Goal: Information Seeking & Learning: Learn about a topic

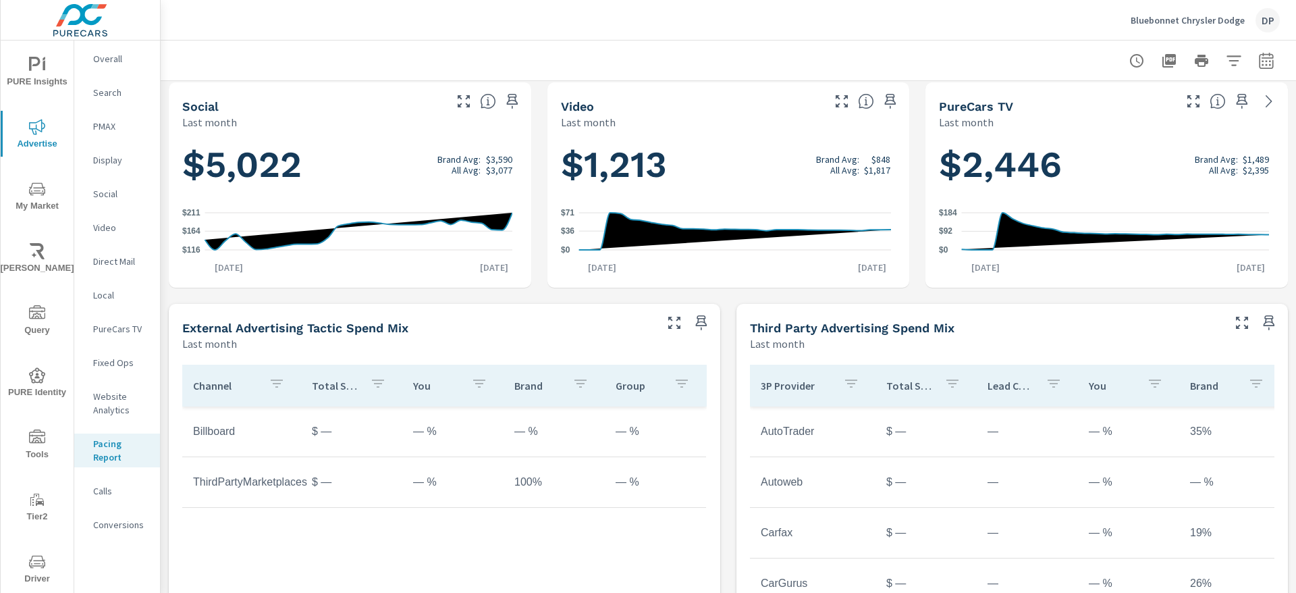
scroll to position [595, 0]
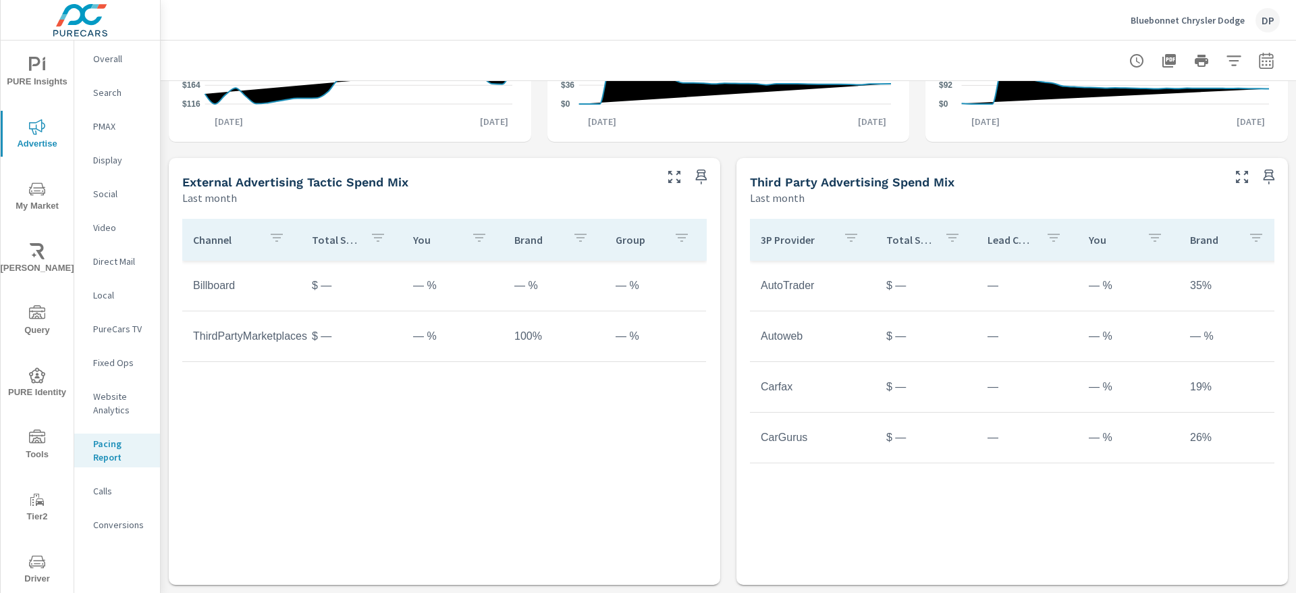
click at [30, 80] on span "PURE Insights" at bounding box center [37, 73] width 65 height 33
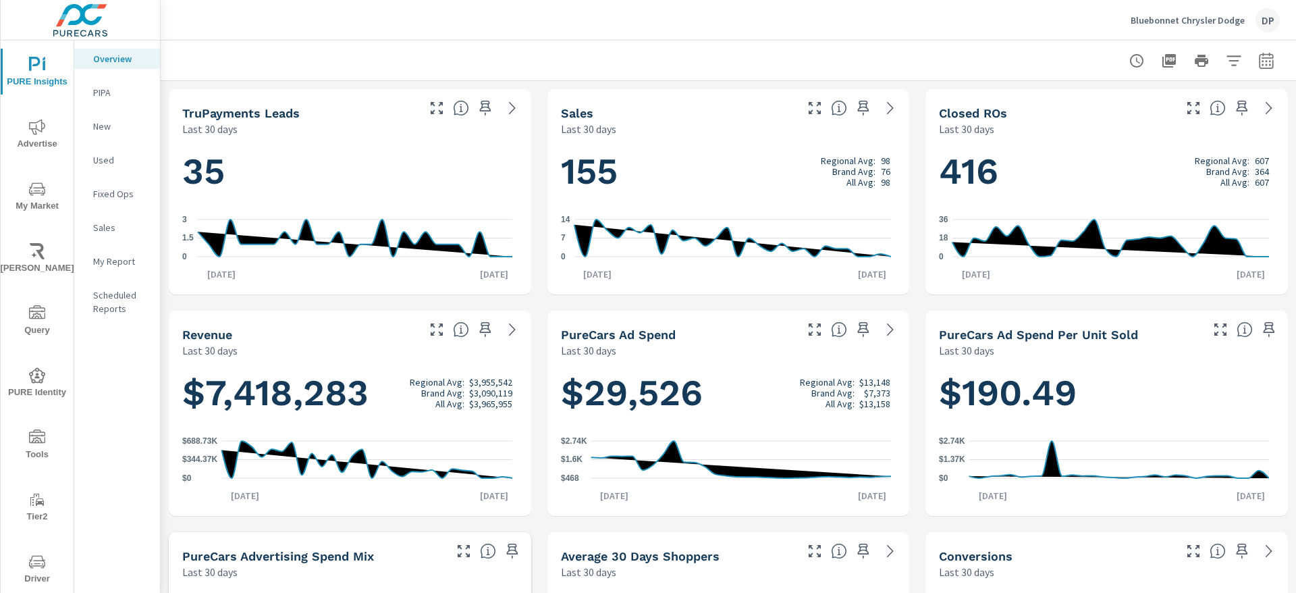
click at [32, 108] on div "PURE Insights Advertise My Market Riley AI Query PURE Identity Tools Tier2 Driv…" at bounding box center [37, 381] width 73 height 683
click at [32, 119] on icon "nav menu" at bounding box center [37, 127] width 16 height 16
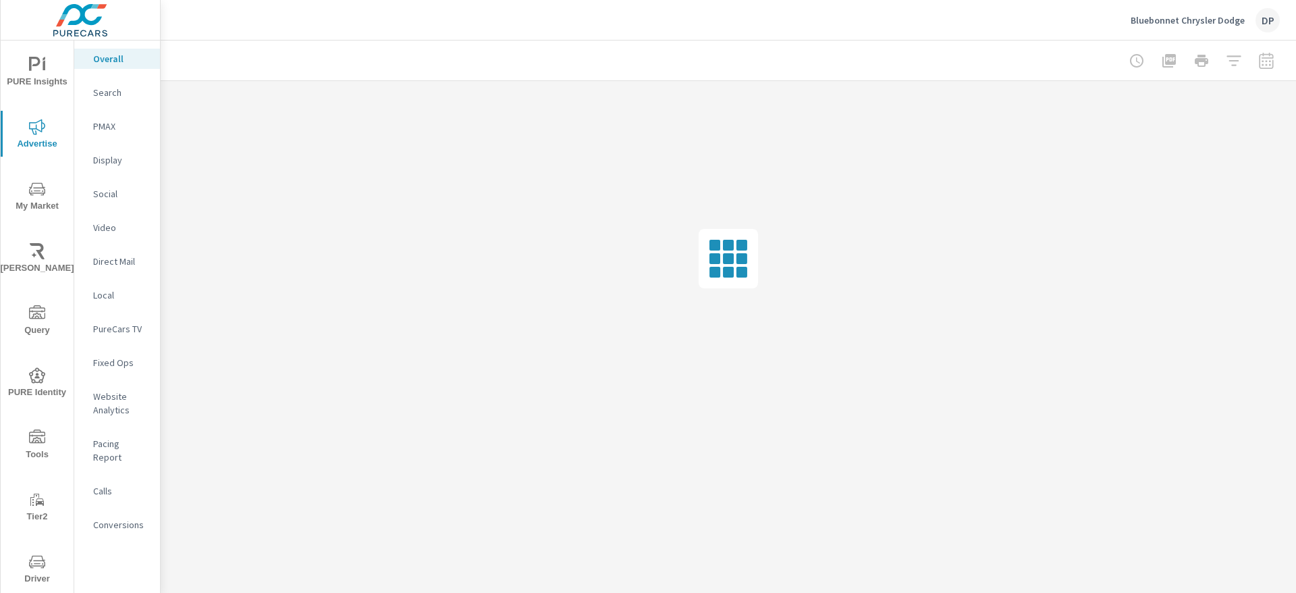
click at [29, 64] on icon "nav menu" at bounding box center [34, 64] width 11 height 14
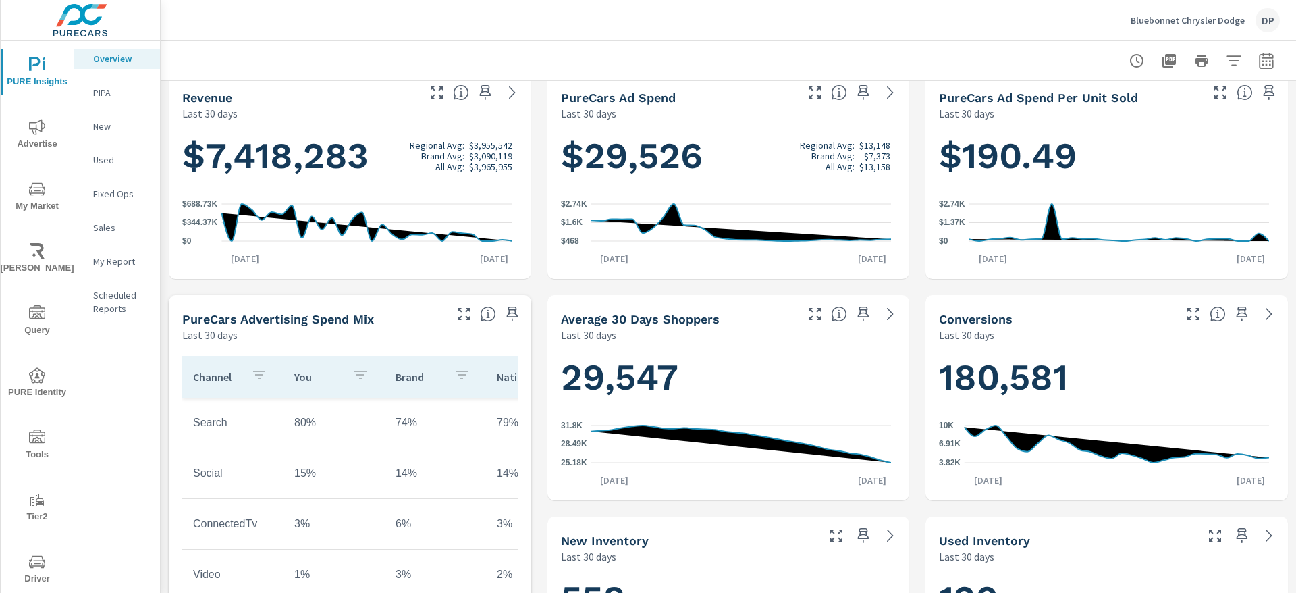
scroll to position [405, 0]
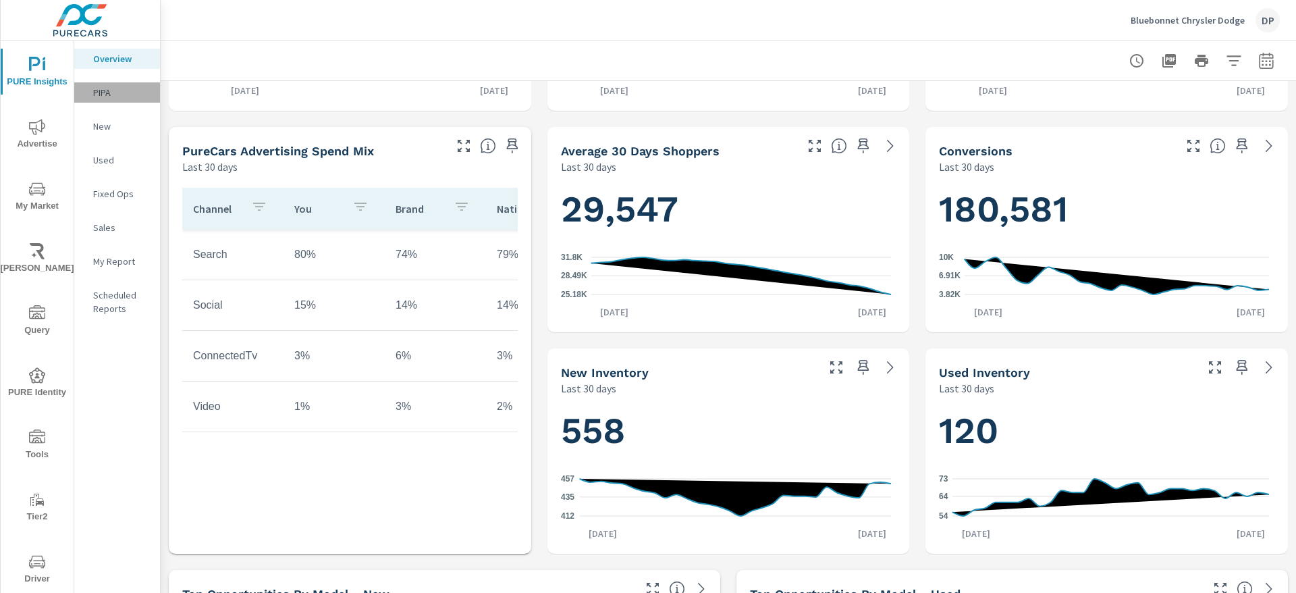
click at [119, 99] on div "PIPA" at bounding box center [117, 92] width 86 height 20
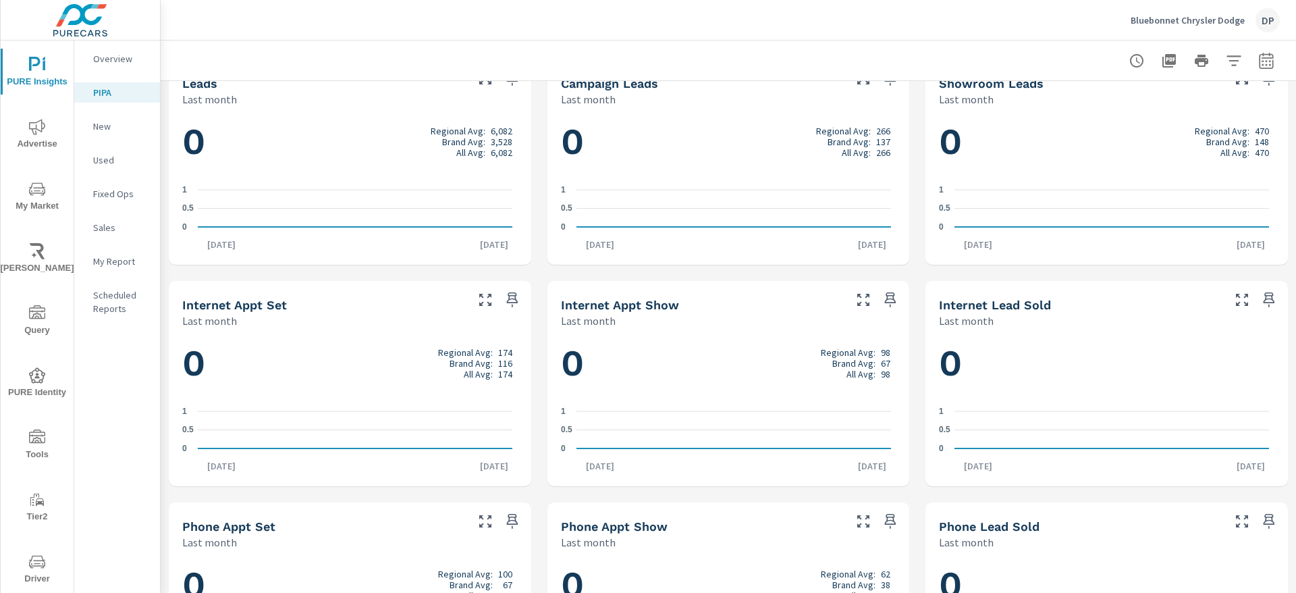
scroll to position [817, 0]
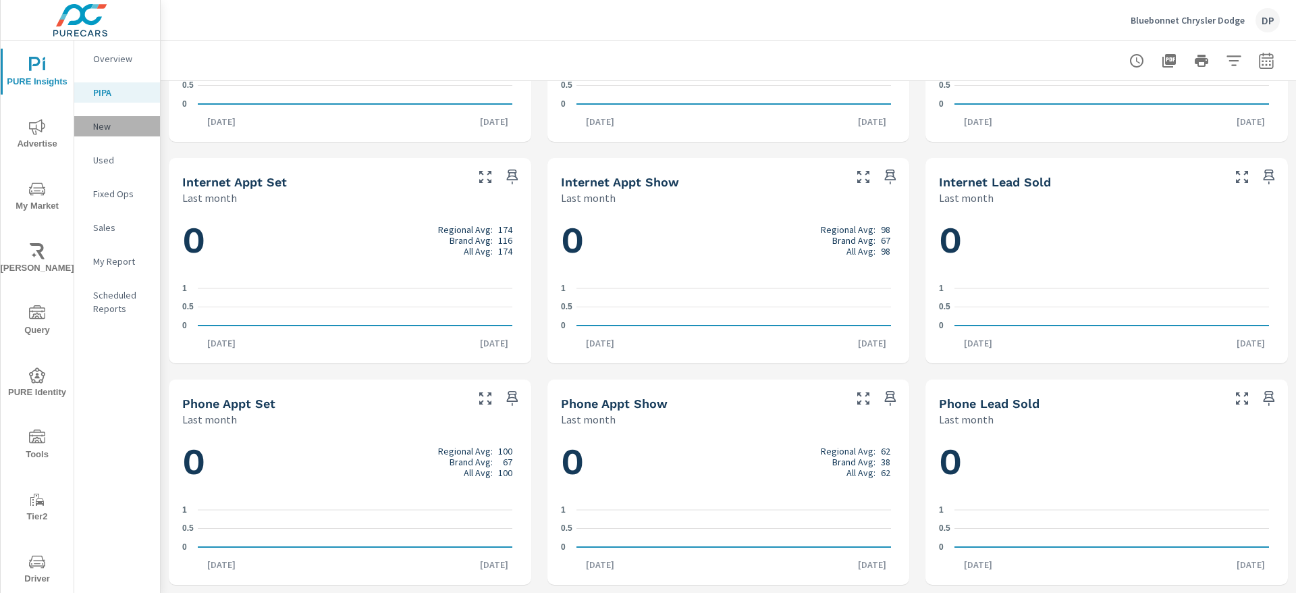
click at [111, 125] on p "New" at bounding box center [121, 125] width 56 height 13
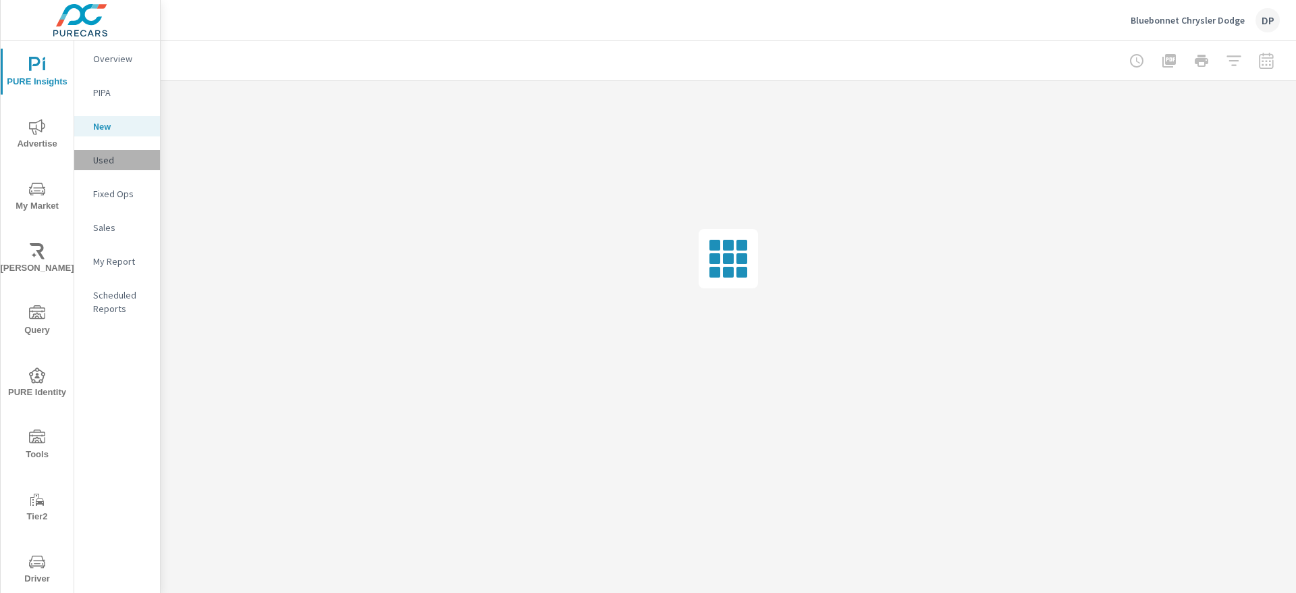
click at [127, 165] on p "Used" at bounding box center [121, 159] width 56 height 13
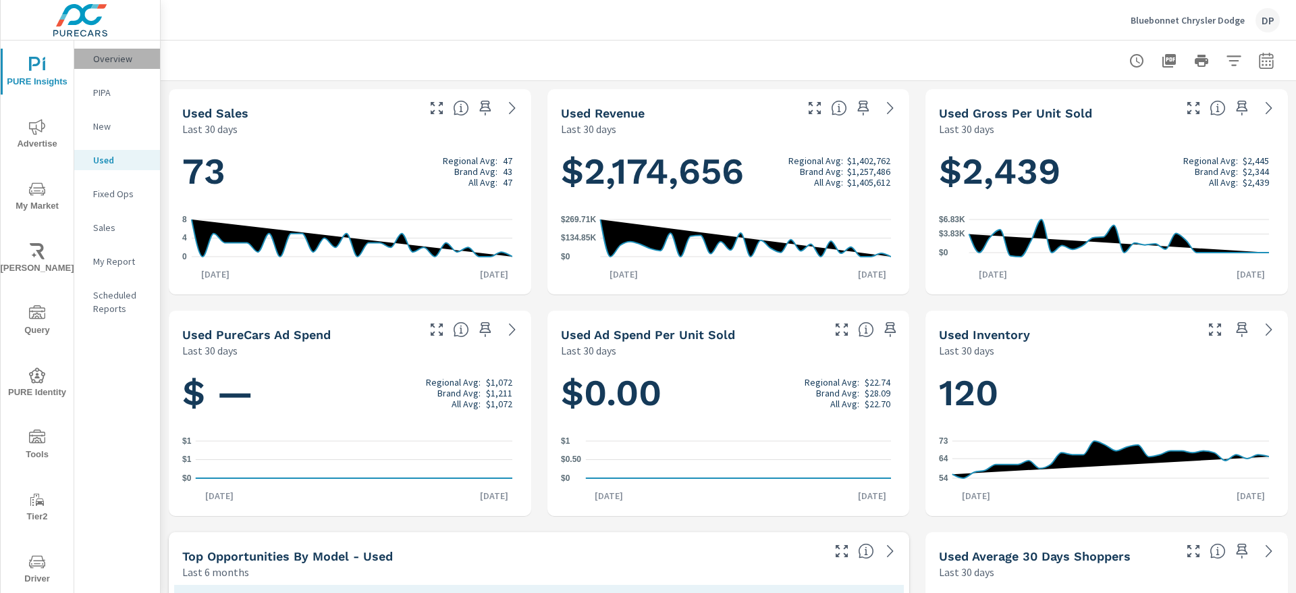
click at [125, 63] on p "Overview" at bounding box center [121, 58] width 56 height 13
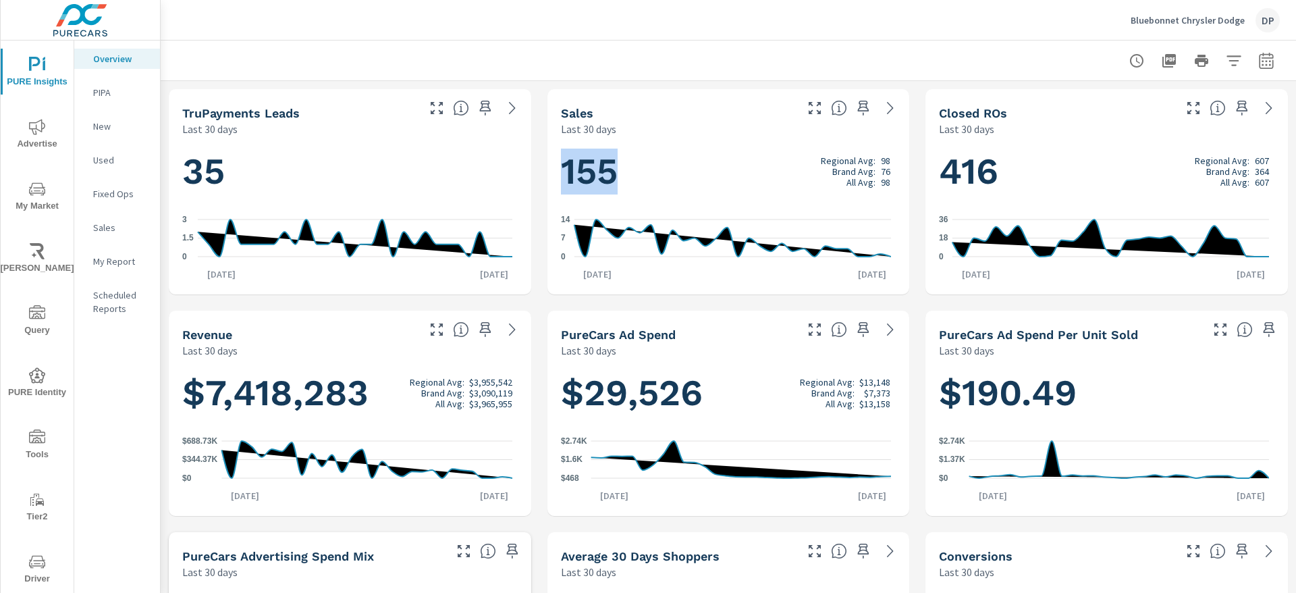
drag, startPoint x: 573, startPoint y: 155, endPoint x: 607, endPoint y: 155, distance: 34.4
click at [607, 155] on h1 "155 Regional Avg: 98 Brand Avg: 76 All Avg: 98" at bounding box center [728, 171] width 335 height 46
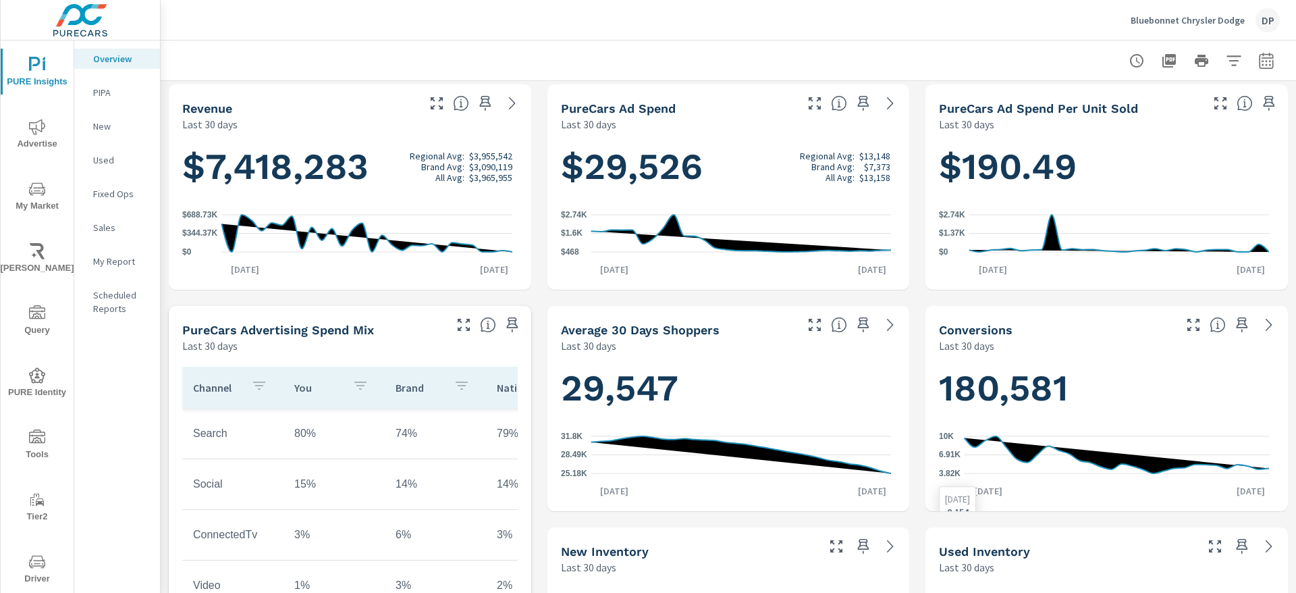
scroll to position [405, 0]
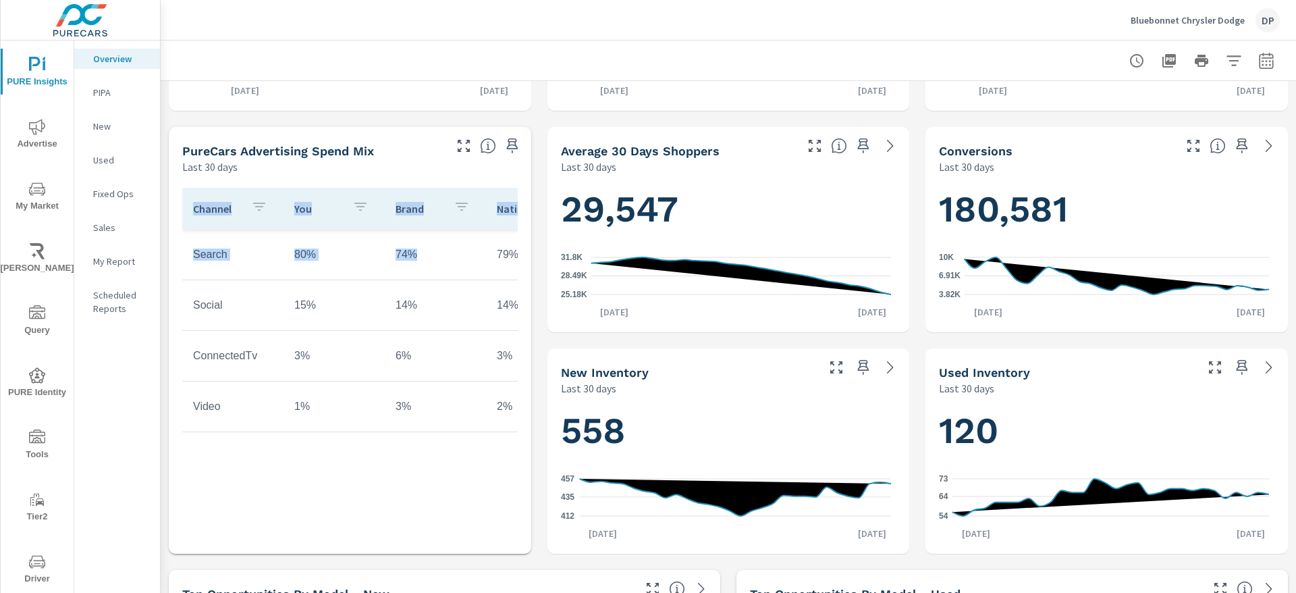
drag, startPoint x: 174, startPoint y: 131, endPoint x: 435, endPoint y: 438, distance: 402.7
click at [435, 438] on div "PureCars Advertising Spend Mix Last 30 days Channel You Brand National Search 8…" at bounding box center [350, 340] width 362 height 427
click at [430, 475] on div "Channel You Brand National Search 80% 74% 79% Social 15% 14% 14% ConnectedTv 3%…" at bounding box center [349, 354] width 335 height 332
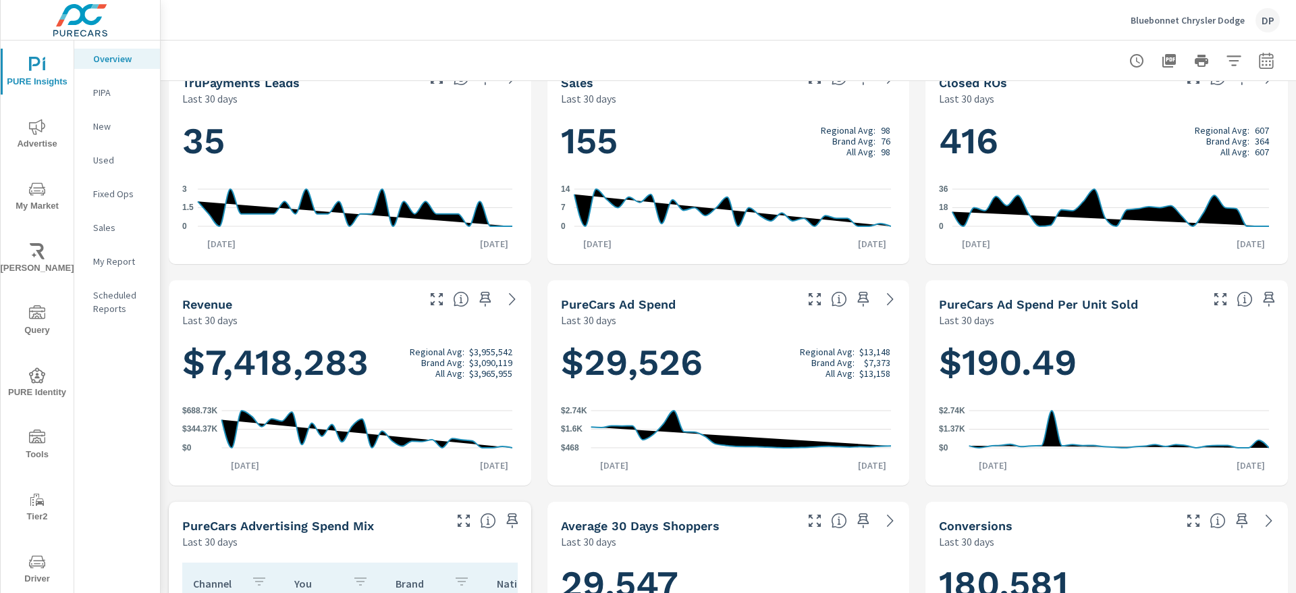
scroll to position [0, 0]
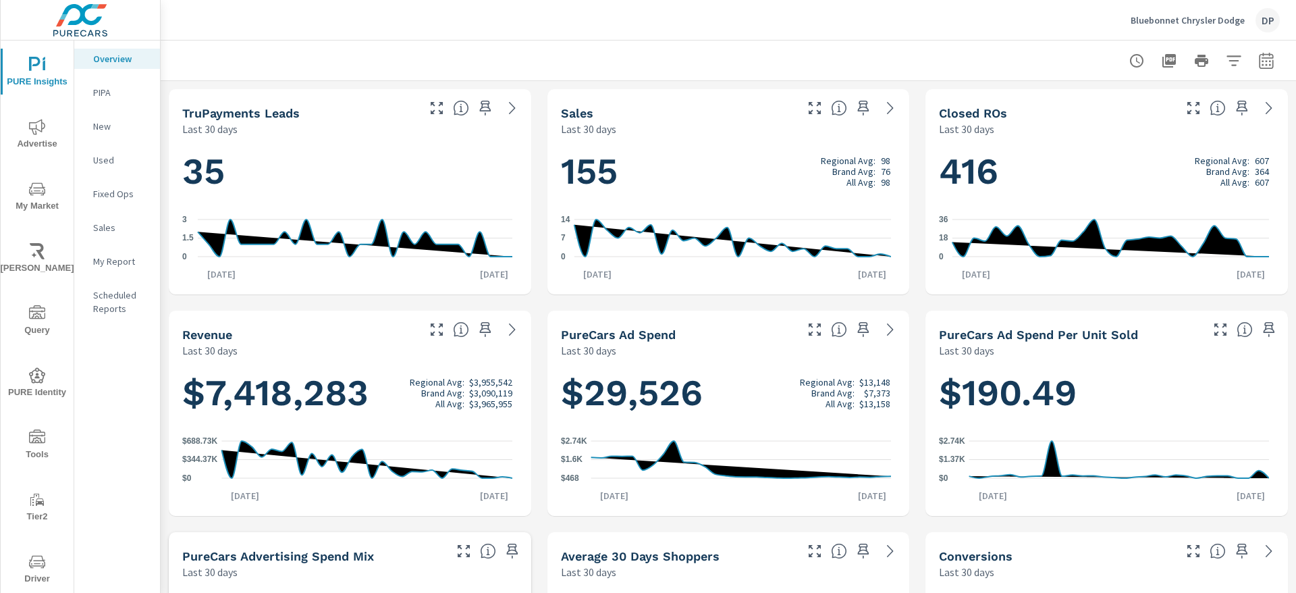
click at [34, 204] on span "My Market" at bounding box center [37, 197] width 65 height 33
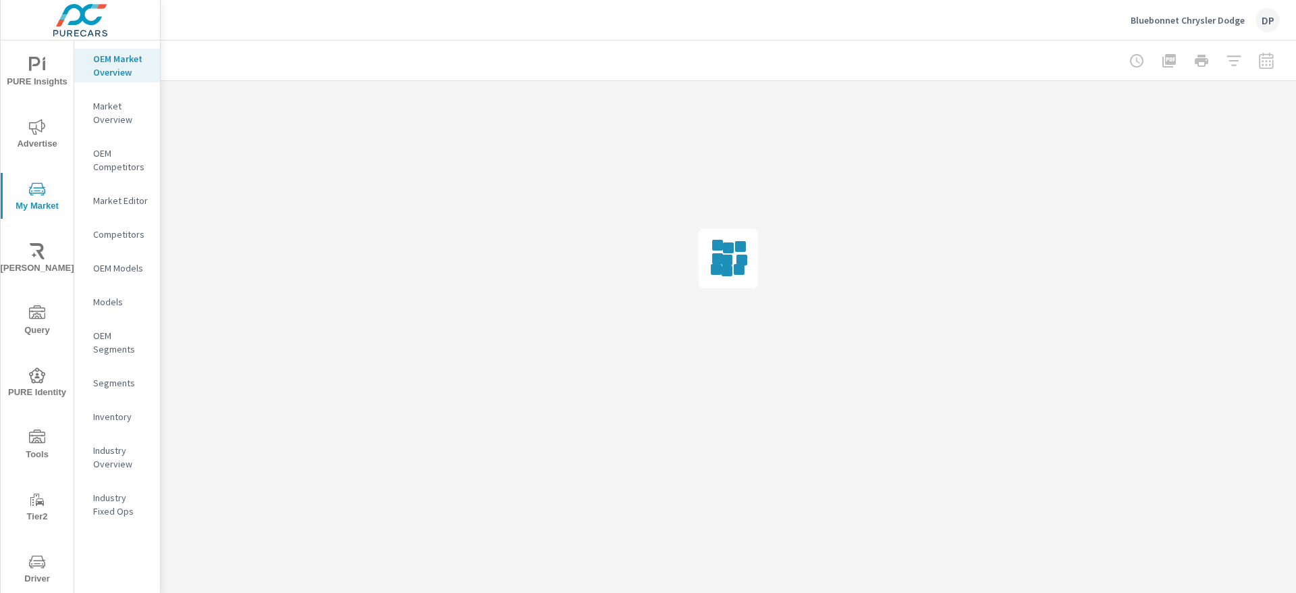
click at [121, 414] on p "Inventory" at bounding box center [121, 416] width 56 height 13
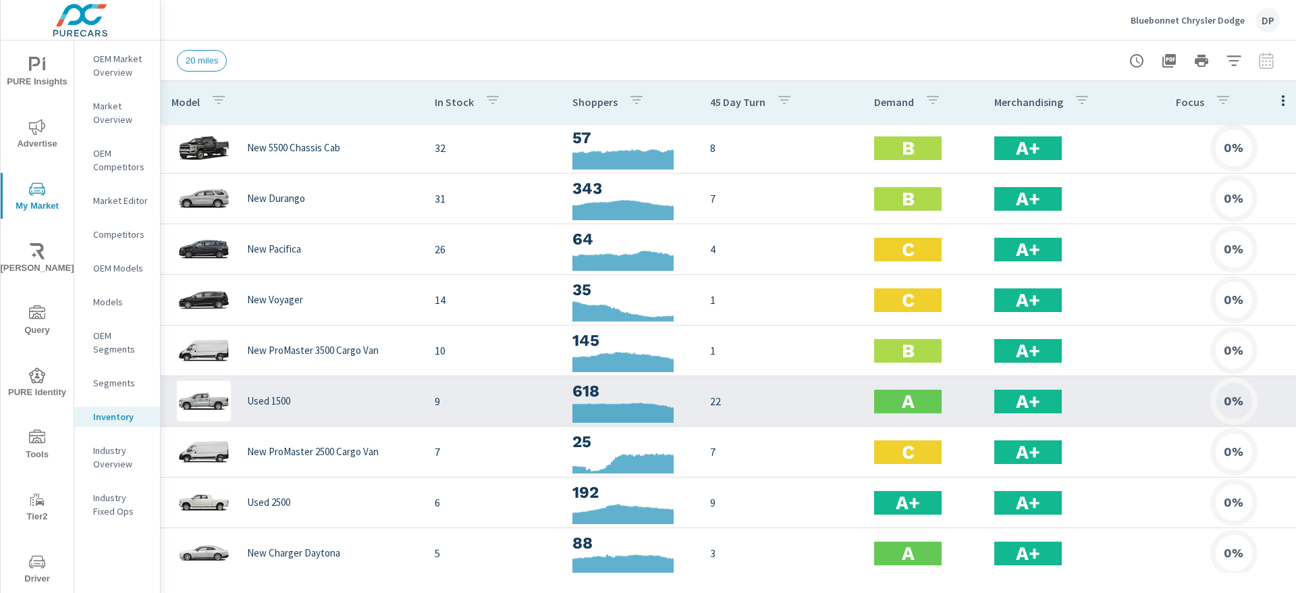
scroll to position [304, 0]
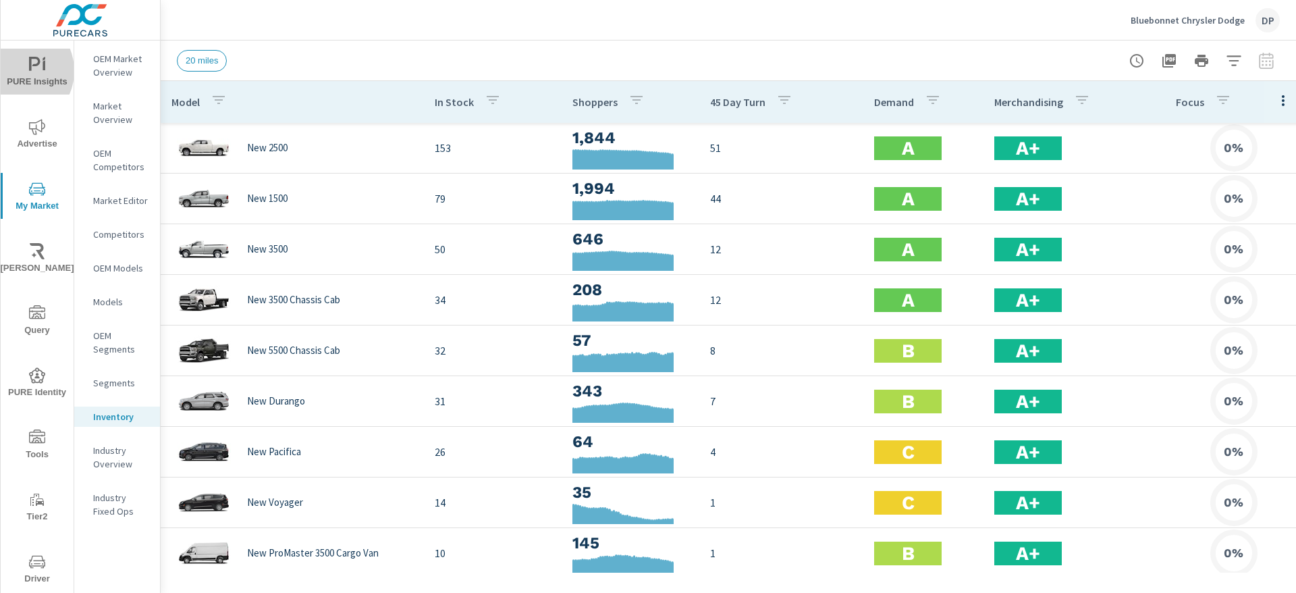
click at [15, 70] on span "PURE Insights" at bounding box center [37, 73] width 65 height 33
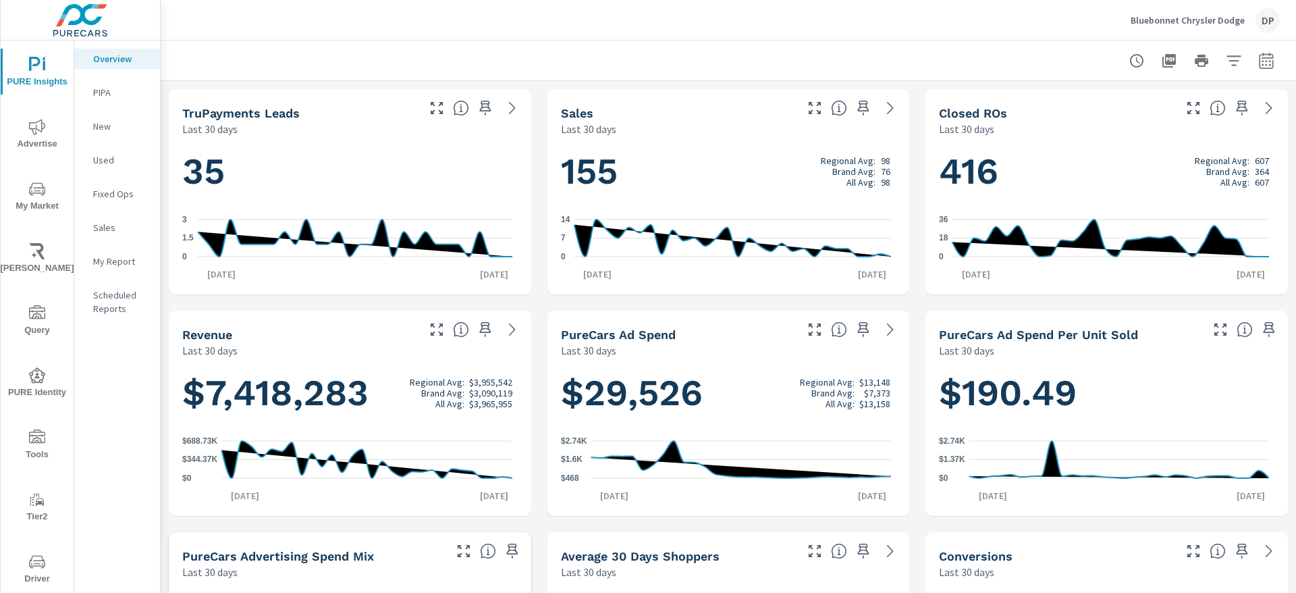
drag, startPoint x: 100, startPoint y: 335, endPoint x: 105, endPoint y: 340, distance: 7.2
click at [114, 340] on div "Overview PIPA New Used Fixed Ops Sales My Report Scheduled Reports" at bounding box center [117, 336] width 86 height 593
drag, startPoint x: 259, startPoint y: 171, endPoint x: 179, endPoint y: 167, distance: 80.4
click at [179, 167] on div "35 0 1.5 3 Aug 23rd Sep 21st" at bounding box center [350, 215] width 352 height 147
click at [315, 168] on h1 "35" at bounding box center [349, 171] width 335 height 46
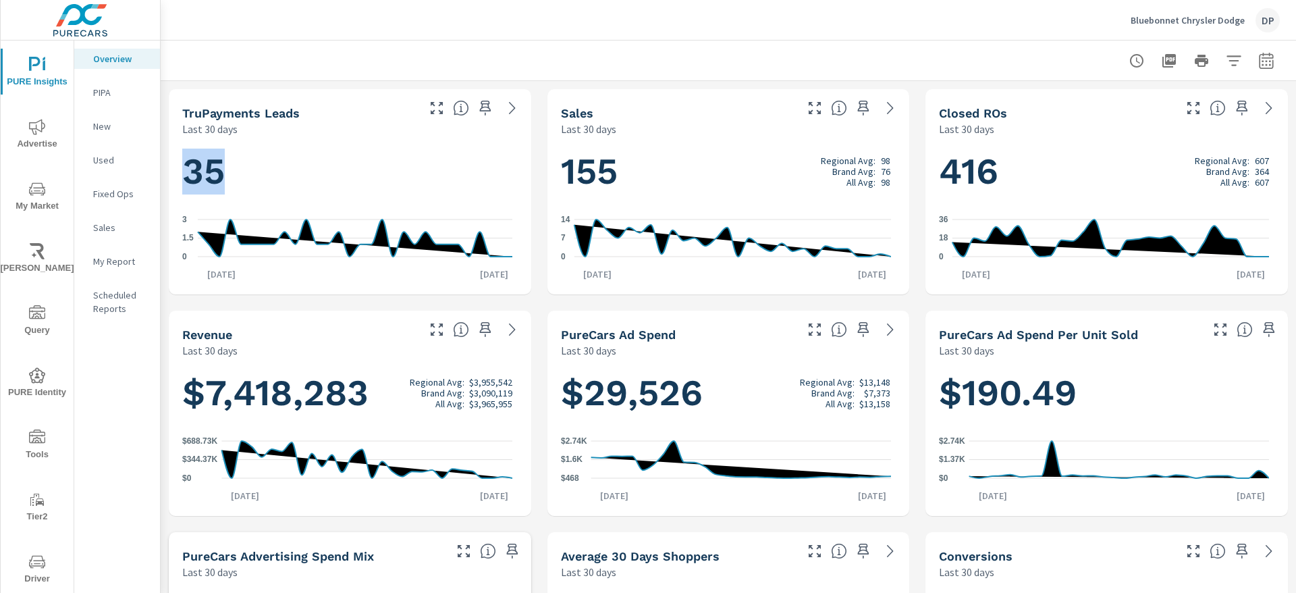
click at [242, 165] on h1 "35" at bounding box center [349, 171] width 335 height 46
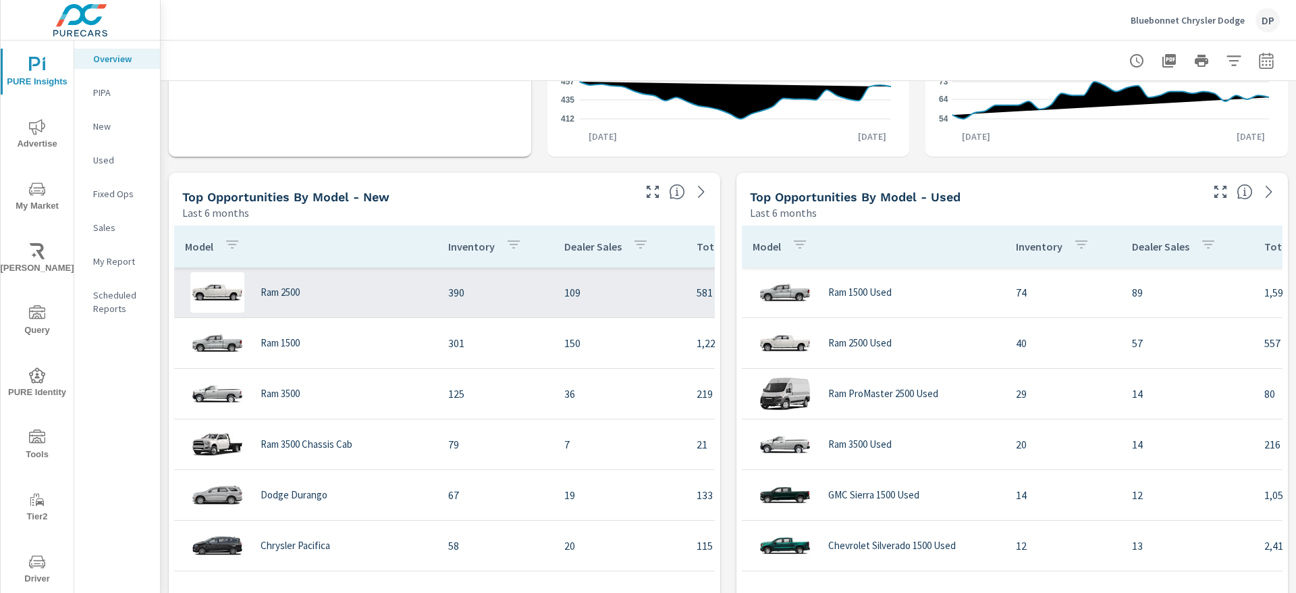
scroll to position [810, 0]
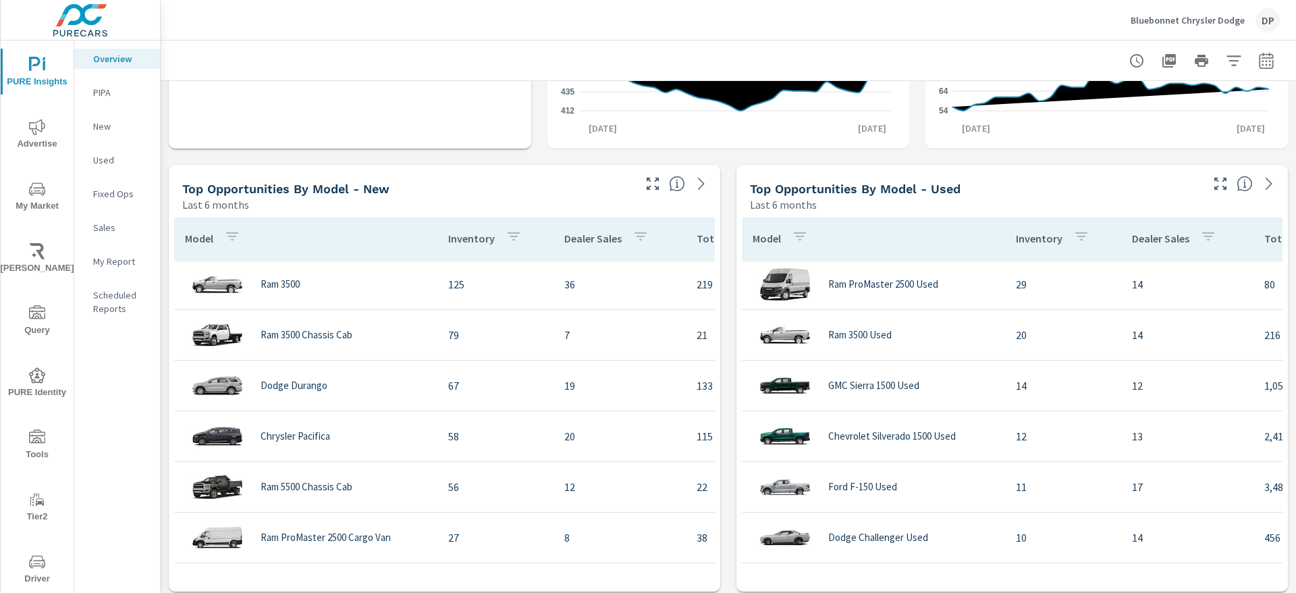
scroll to position [202, 0]
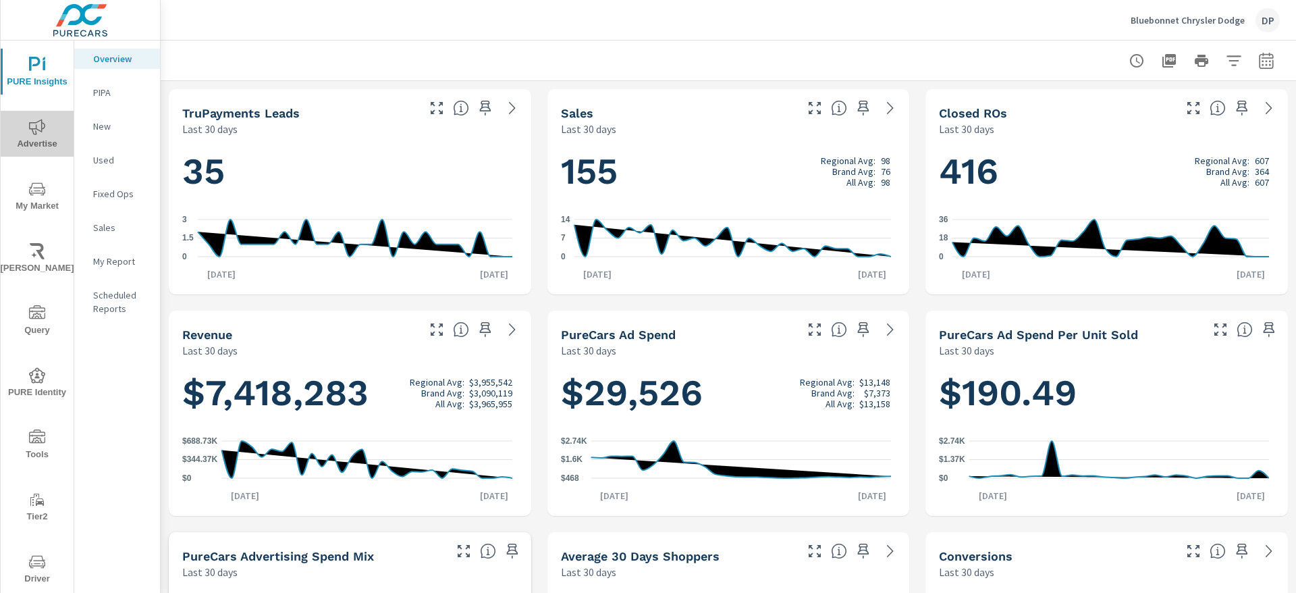
click at [38, 129] on icon "nav menu" at bounding box center [37, 127] width 16 height 16
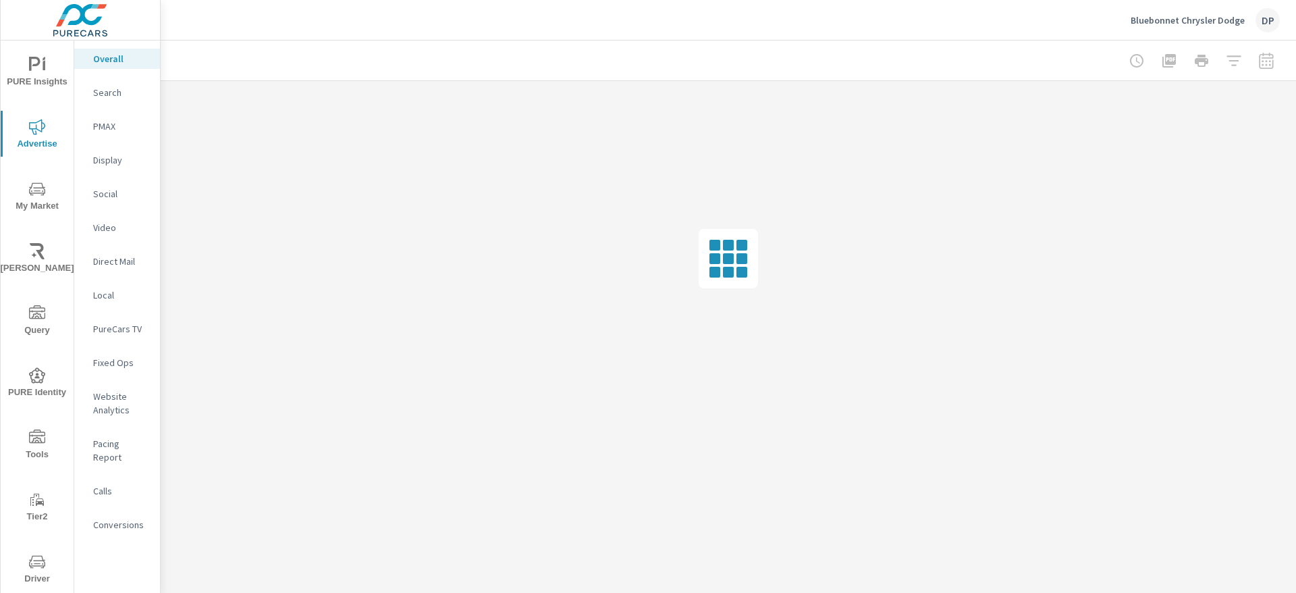
click at [124, 440] on p "Pacing Report" at bounding box center [121, 450] width 56 height 27
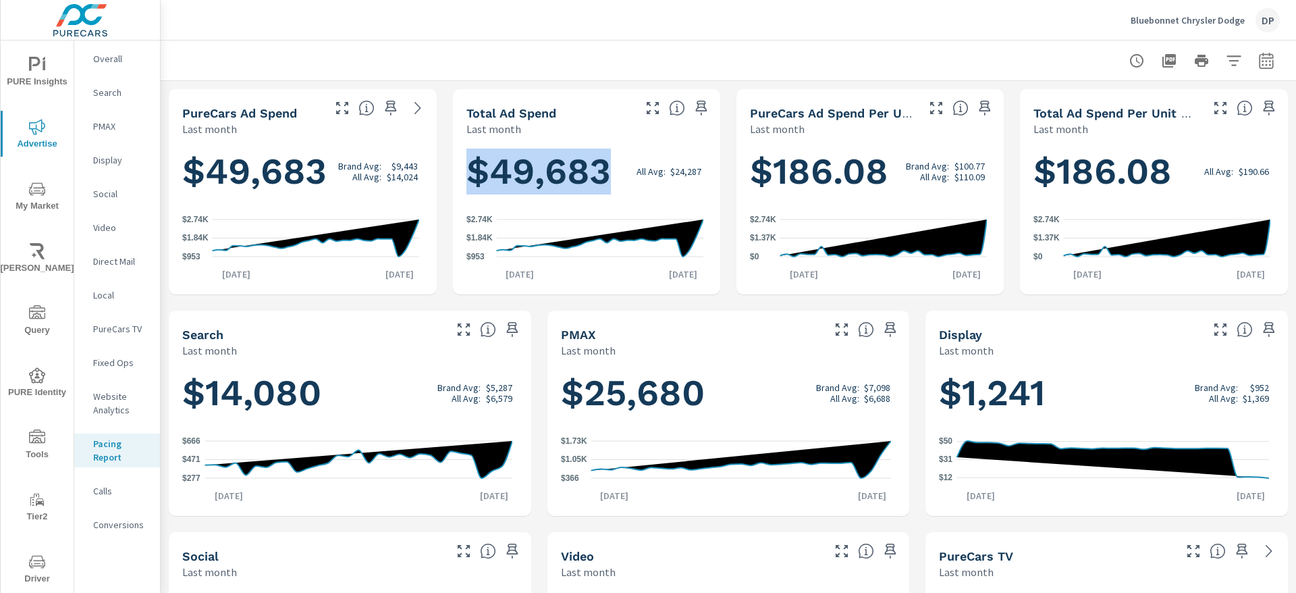
drag, startPoint x: 460, startPoint y: 93, endPoint x: 607, endPoint y: 182, distance: 171.7
click at [607, 182] on div "Total Ad Spend Last month $49,683 All Avg: $24,287 $953 $1.84K $2.74K Aug 1st A…" at bounding box center [587, 191] width 268 height 205
click at [592, 65] on div at bounding box center [728, 60] width 1103 height 40
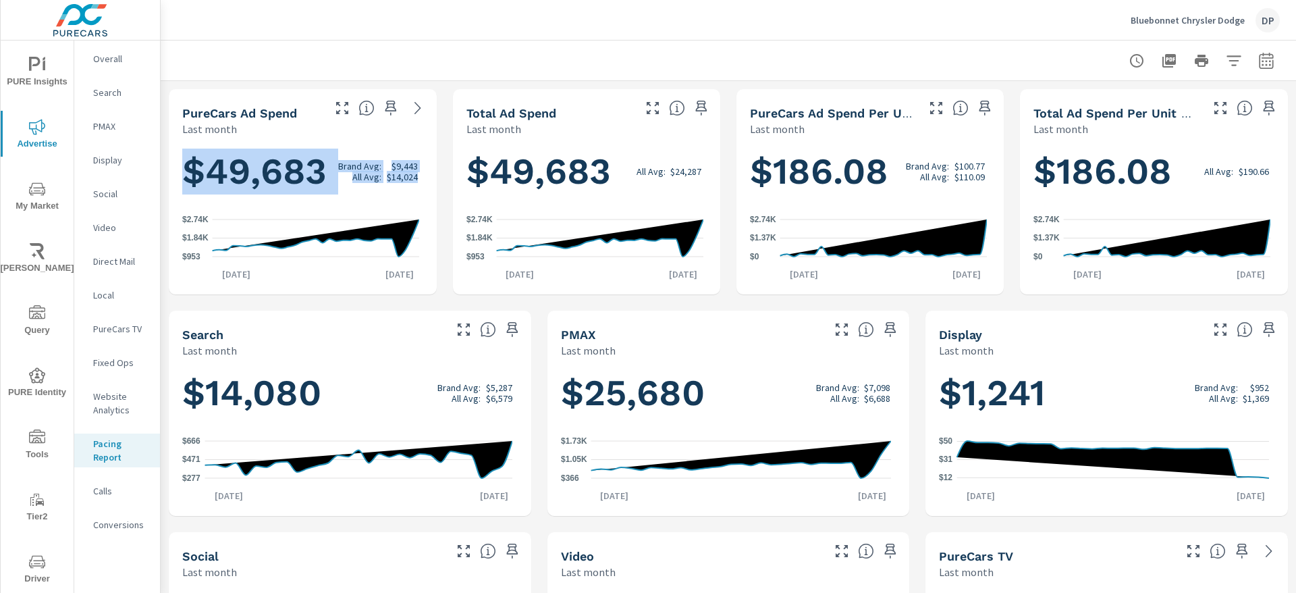
drag, startPoint x: 184, startPoint y: 73, endPoint x: 381, endPoint y: 236, distance: 256.0
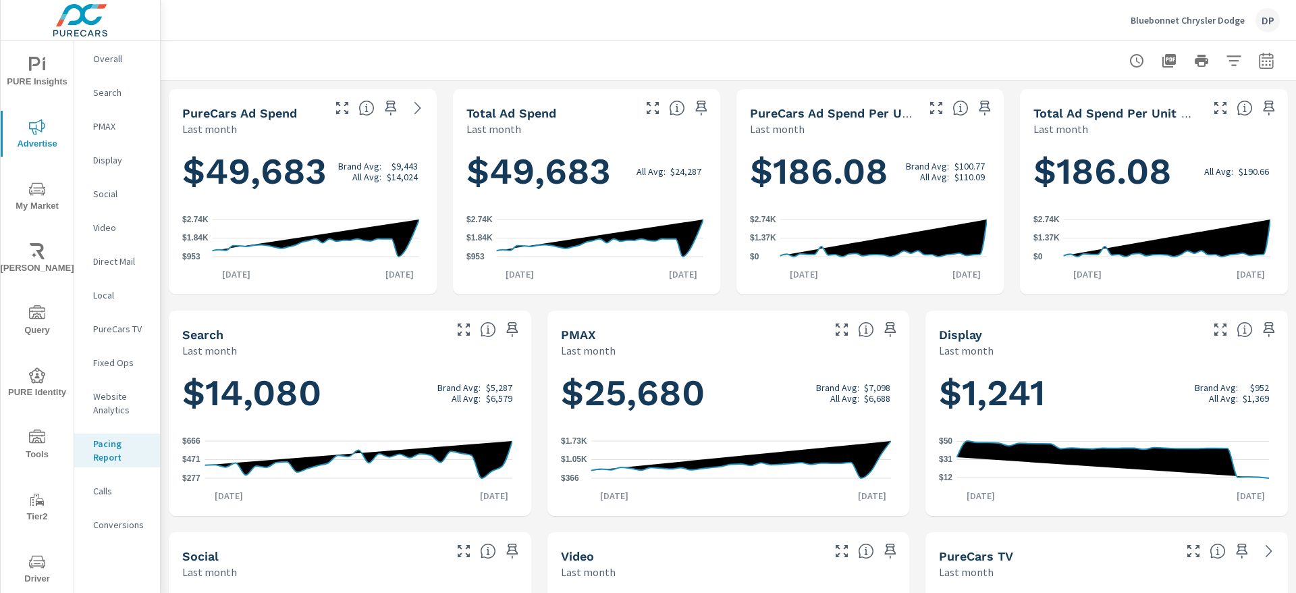
click at [281, 78] on div at bounding box center [728, 60] width 1103 height 40
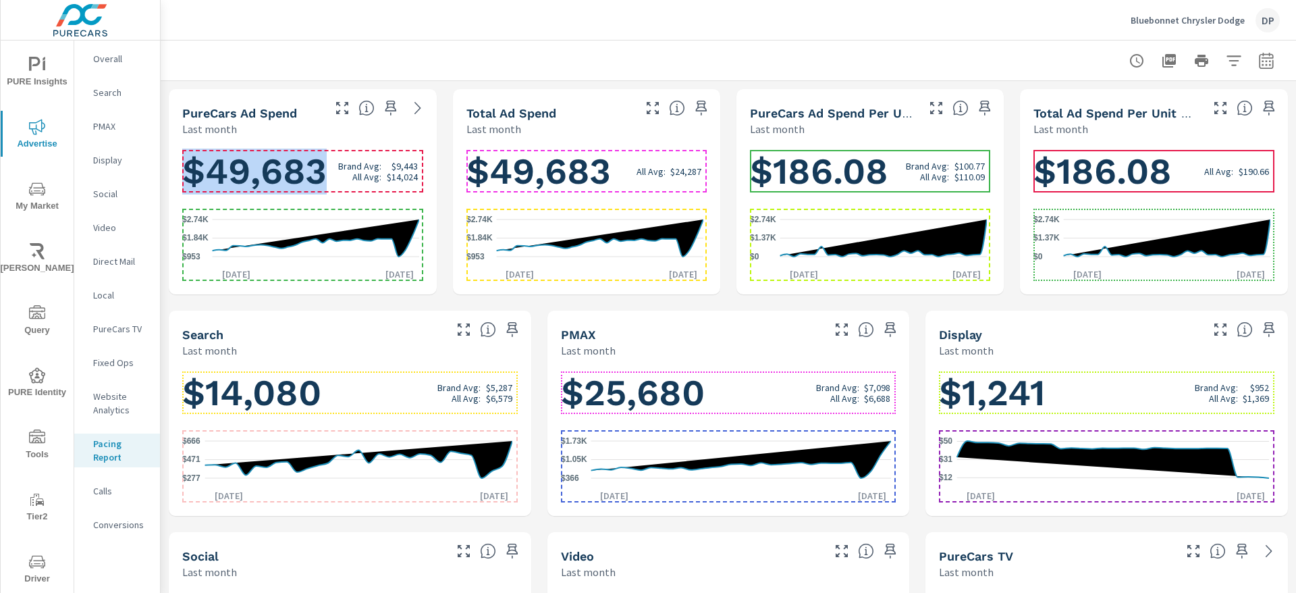
click at [328, 172] on h1 "$49,683 Brand Avg: $9,443 All Avg: $14,024" at bounding box center [302, 171] width 241 height 46
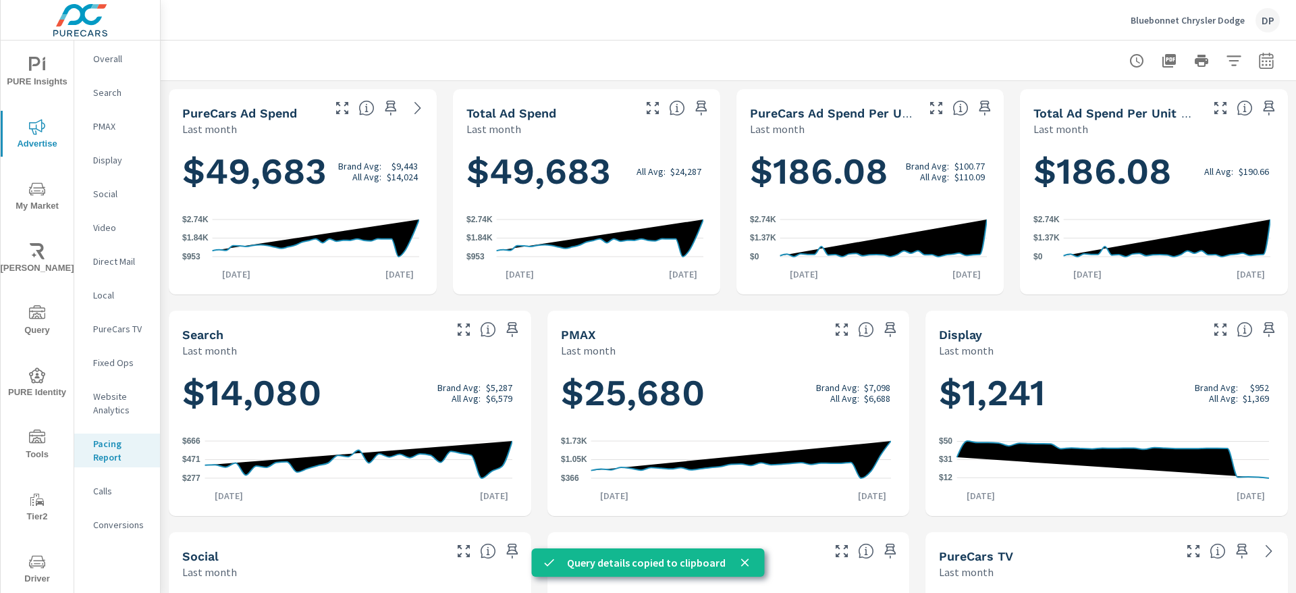
click at [344, 57] on div at bounding box center [728, 60] width 1103 height 40
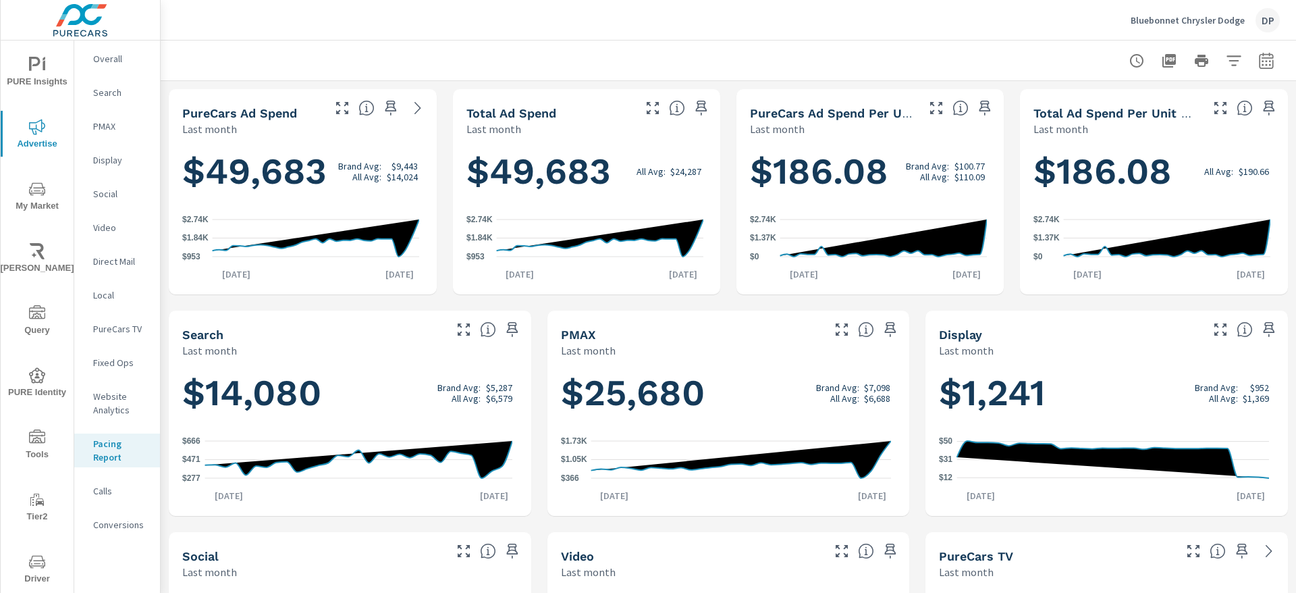
drag, startPoint x: 1081, startPoint y: 17, endPoint x: 1253, endPoint y: 10, distance: 171.6
click at [1253, 10] on div "Bluebonnet Chrysler Dodge DP" at bounding box center [728, 20] width 1103 height 40
click at [28, 53] on button "PURE Insights" at bounding box center [37, 72] width 73 height 46
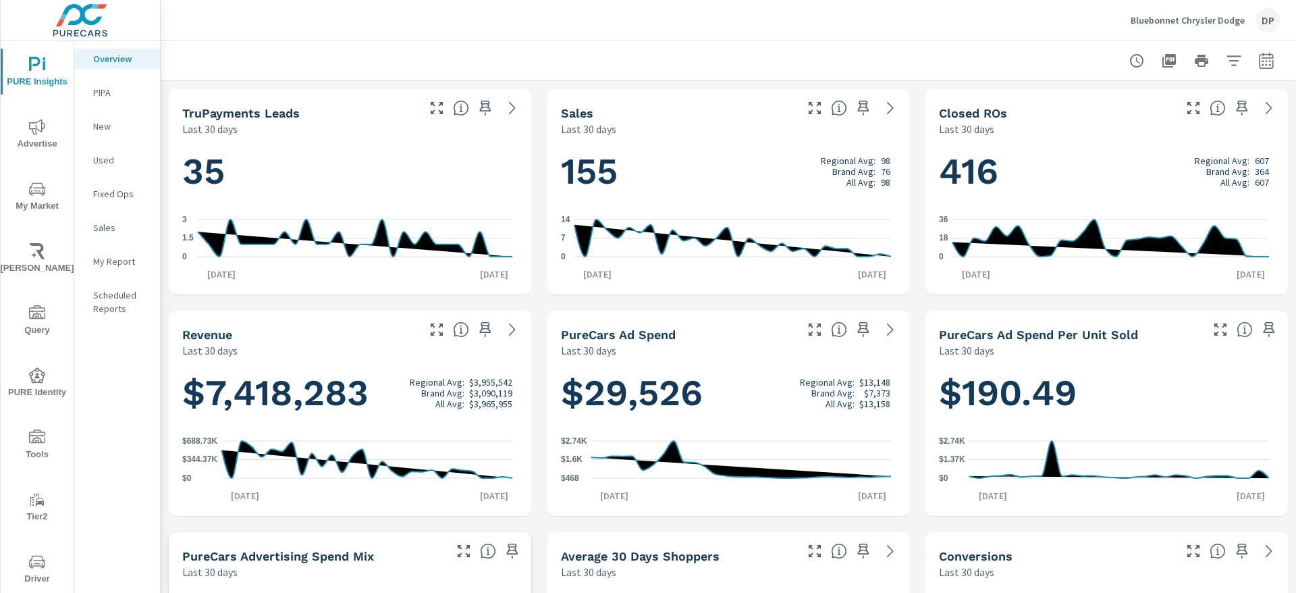
click at [1216, 18] on p "Bluebonnet Chrysler Dodge" at bounding box center [1188, 20] width 114 height 12
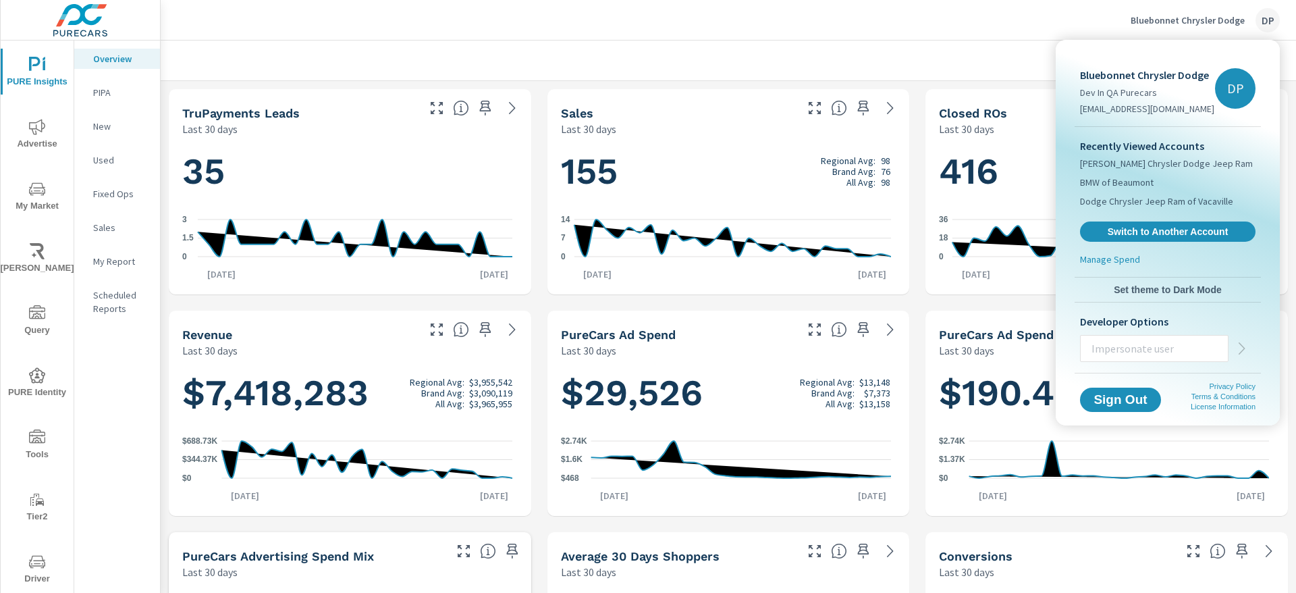
click at [1148, 342] on input "text" at bounding box center [1154, 348] width 147 height 35
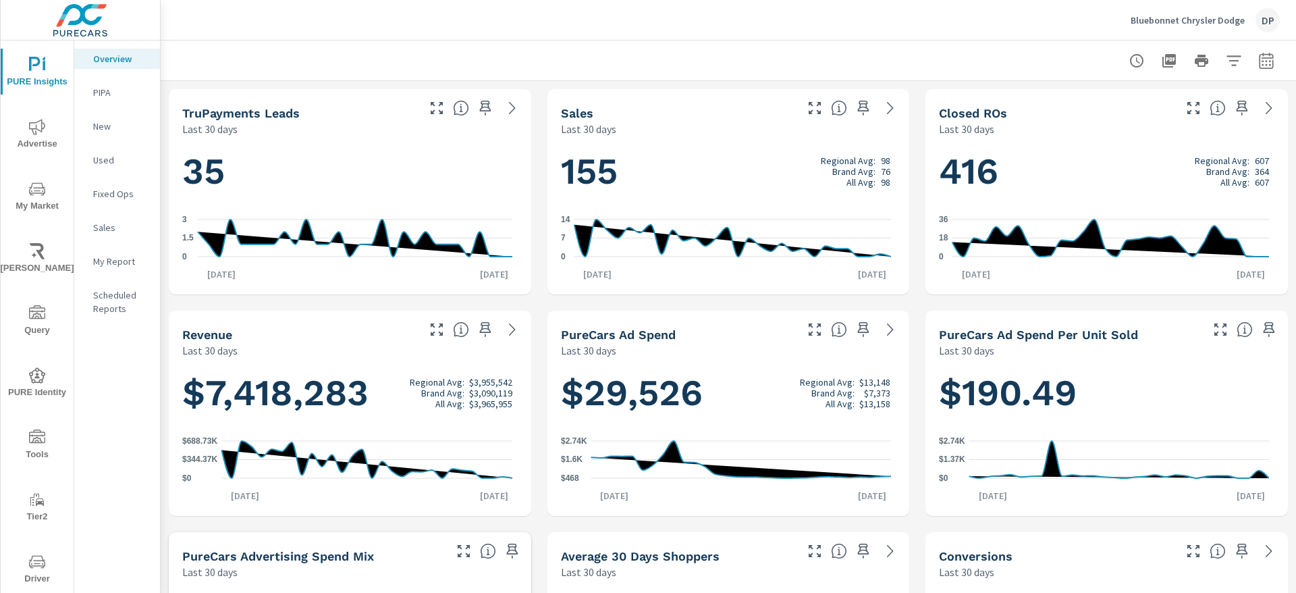
scroll to position [101, 0]
click at [1197, 23] on p "Bluebonnet Chrysler Dodge" at bounding box center [1188, 20] width 114 height 12
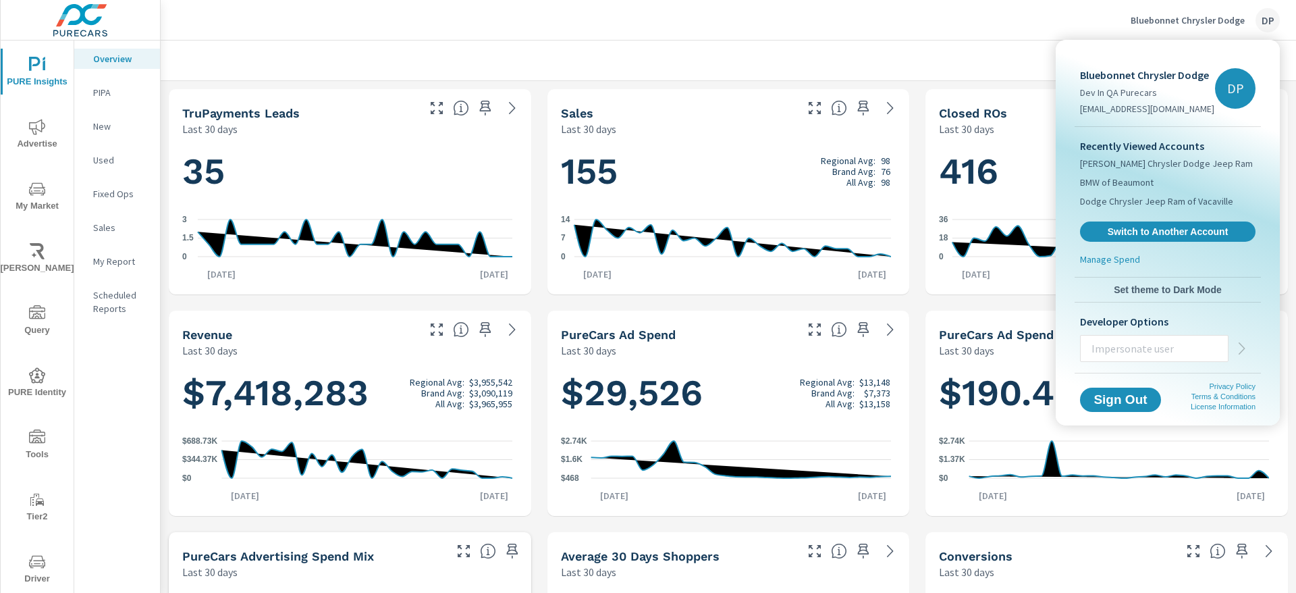
click at [797, 12] on div at bounding box center [648, 296] width 1296 height 593
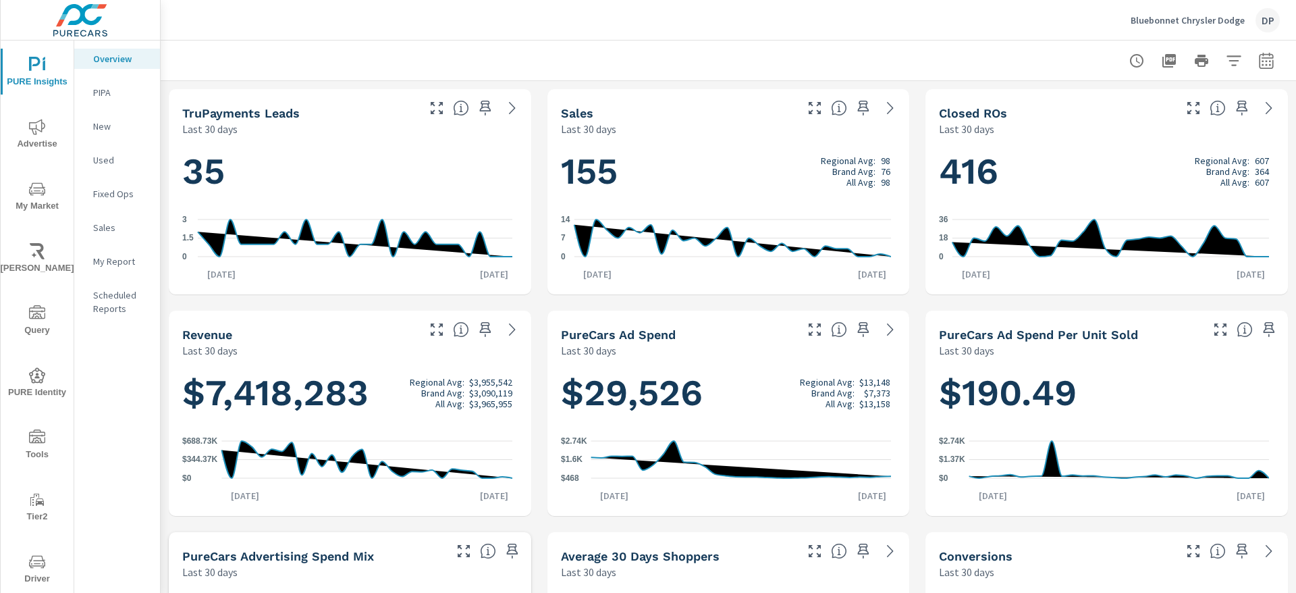
click at [39, 126] on icon "nav menu" at bounding box center [37, 127] width 16 height 16
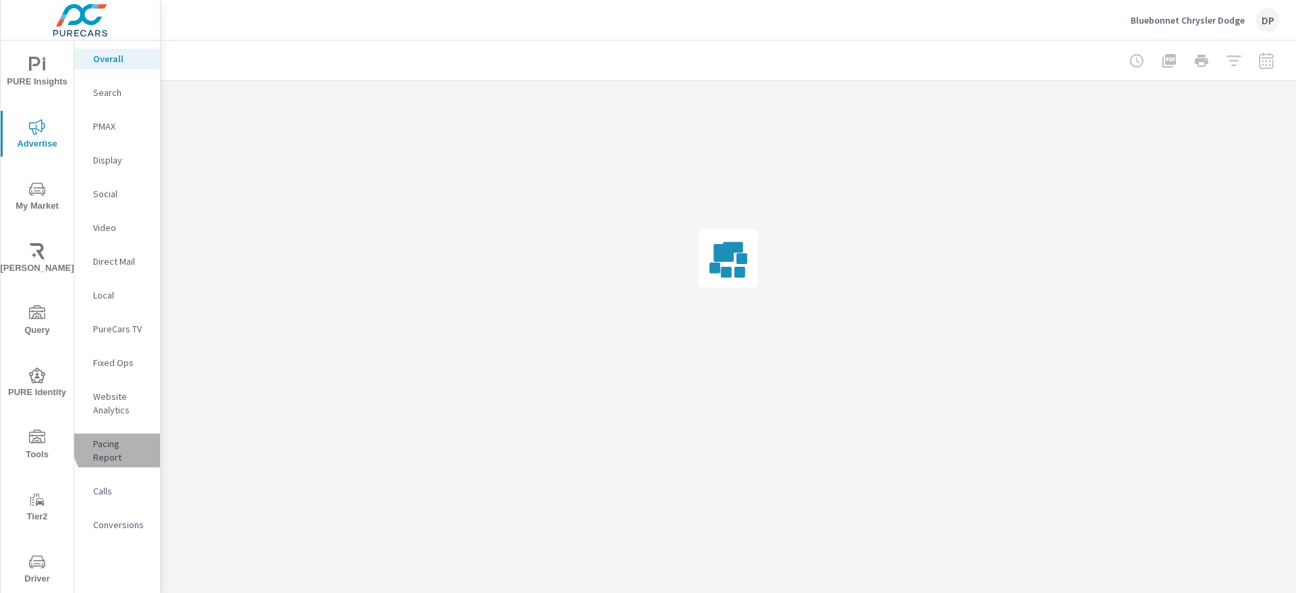
click at [122, 443] on p "Pacing Report" at bounding box center [121, 450] width 56 height 27
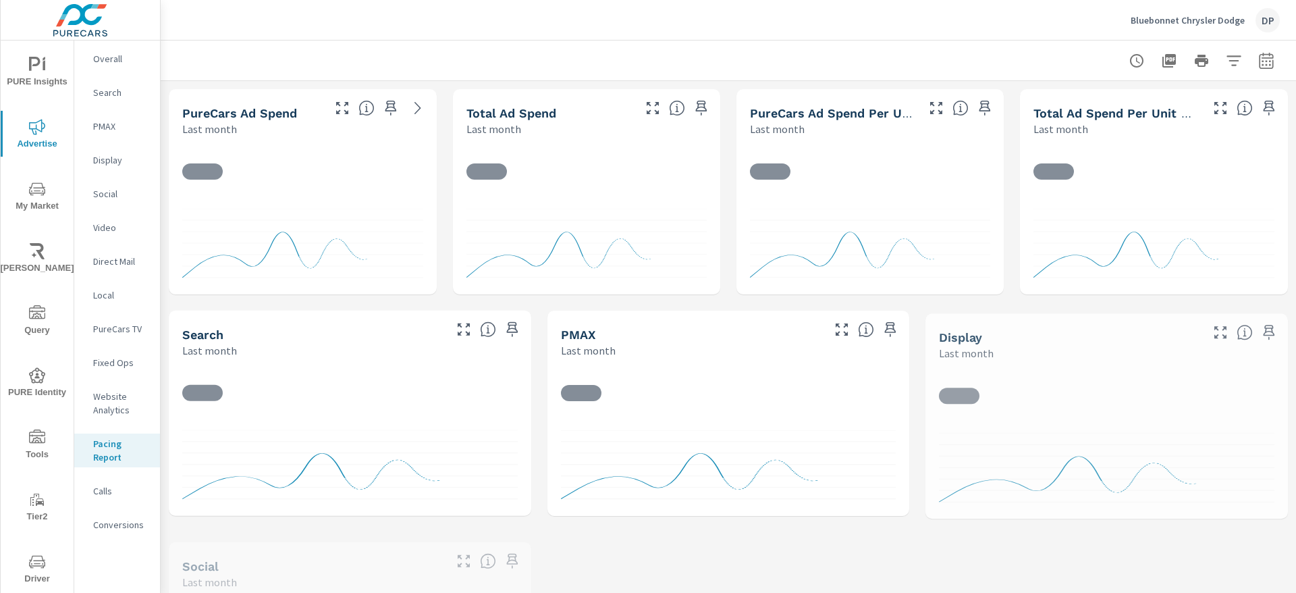
click at [1226, 55] on icon "button" at bounding box center [1234, 61] width 16 height 16
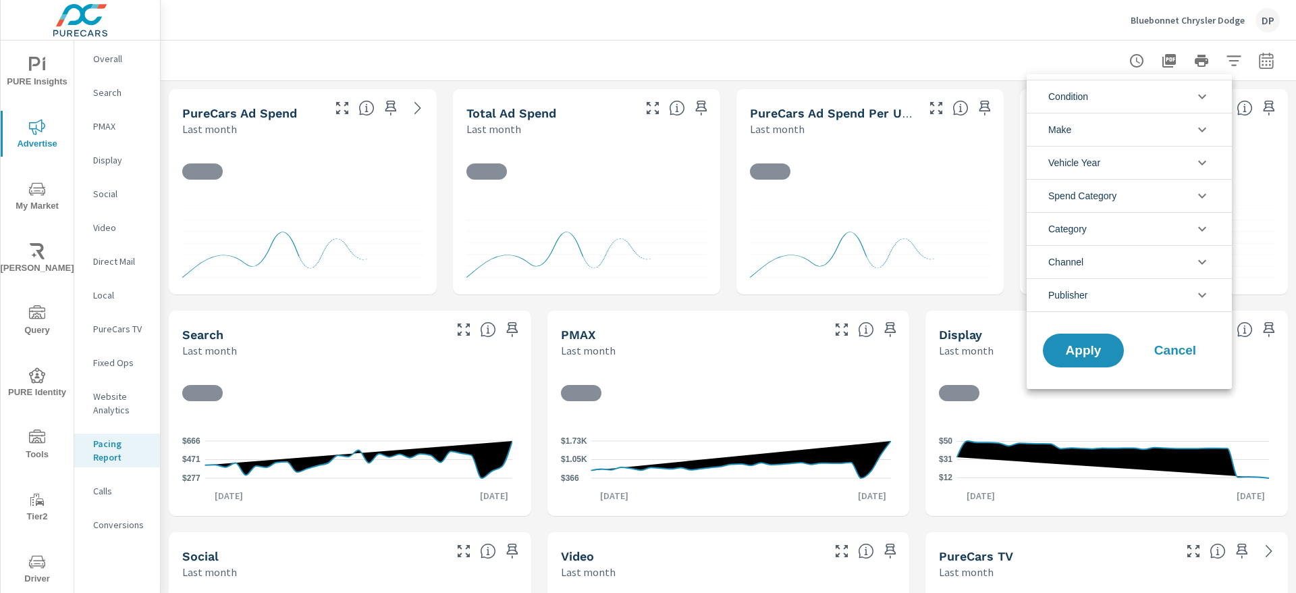
click at [1098, 261] on li "Channel" at bounding box center [1129, 261] width 205 height 33
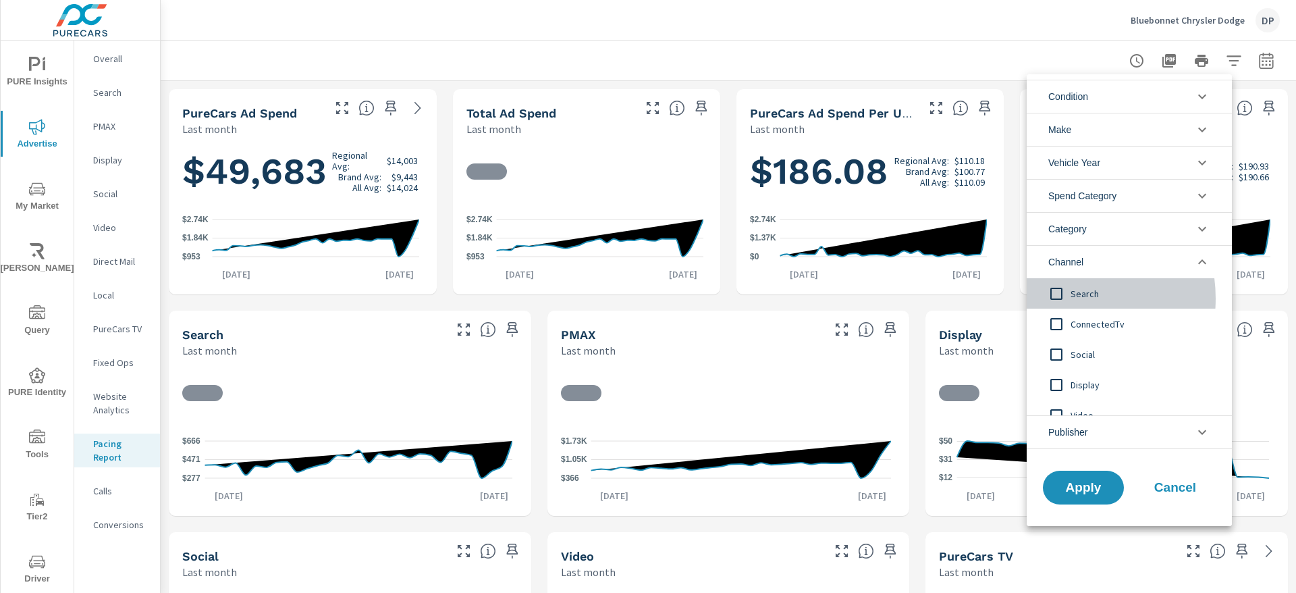
click at [1057, 298] on input "filter options" at bounding box center [1056, 293] width 28 height 28
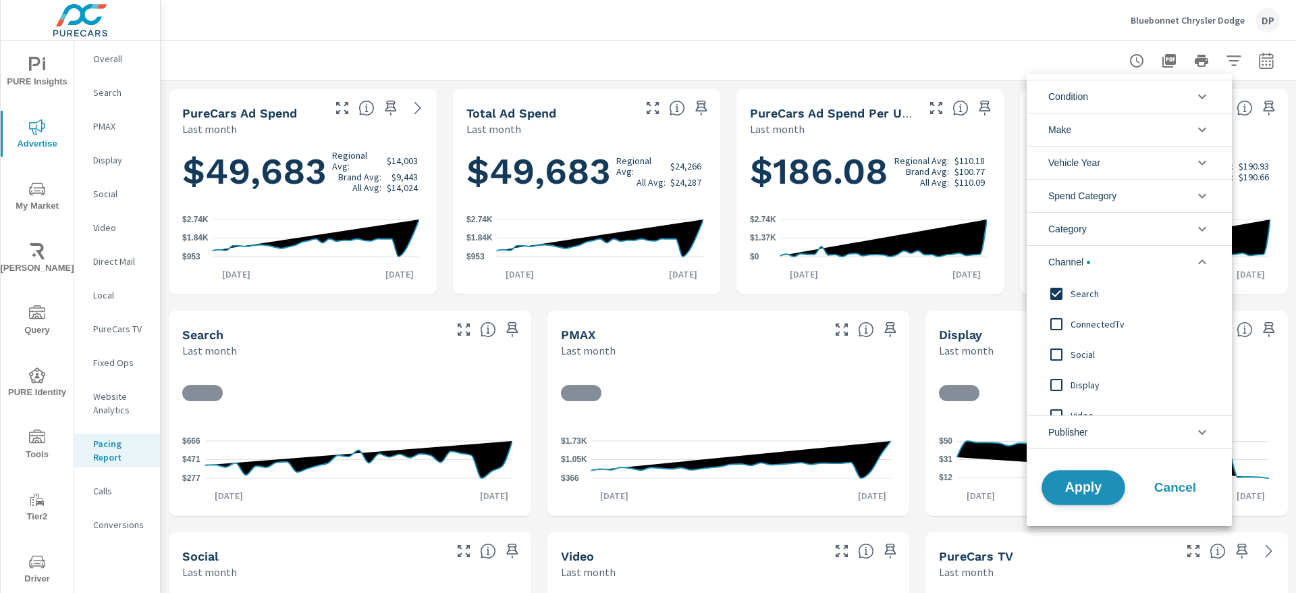
click at [1083, 491] on span "Apply" at bounding box center [1083, 487] width 55 height 13
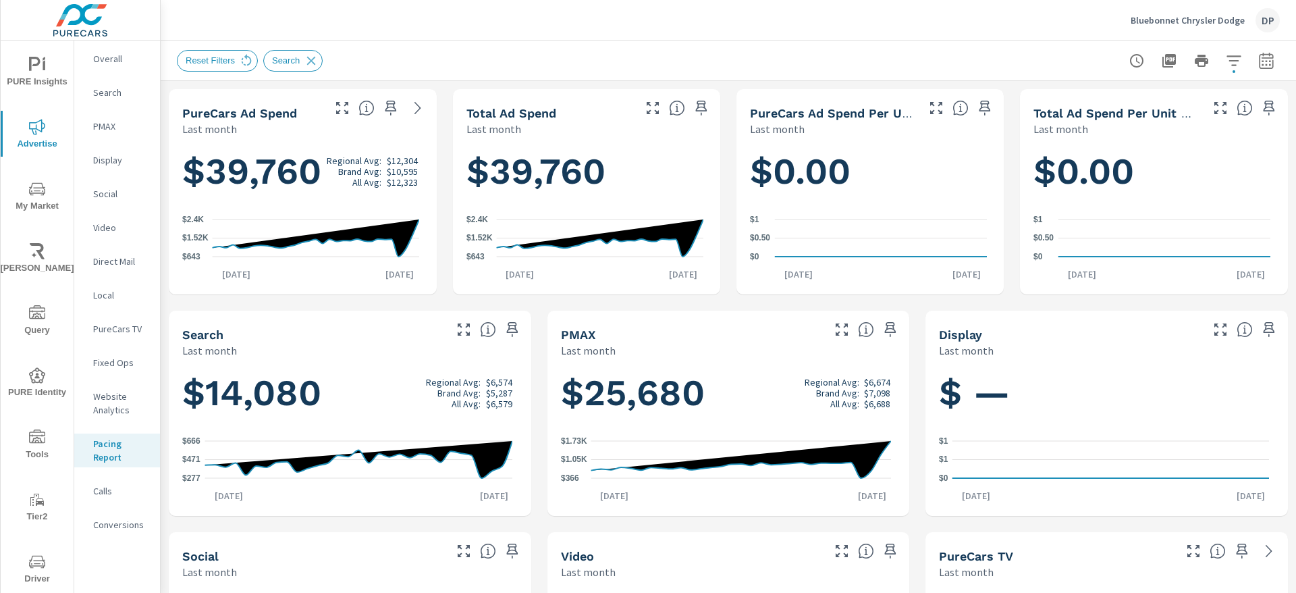
click at [1226, 64] on icon "button" at bounding box center [1233, 60] width 14 height 10
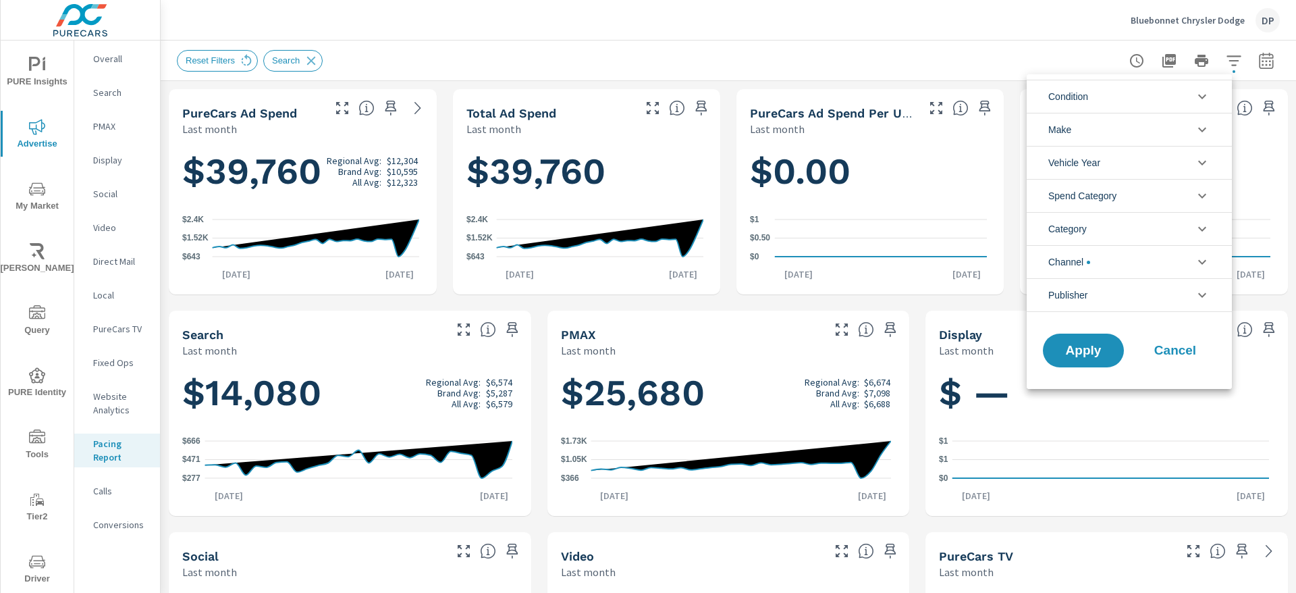
click at [1147, 255] on li "Channel" at bounding box center [1129, 261] width 205 height 33
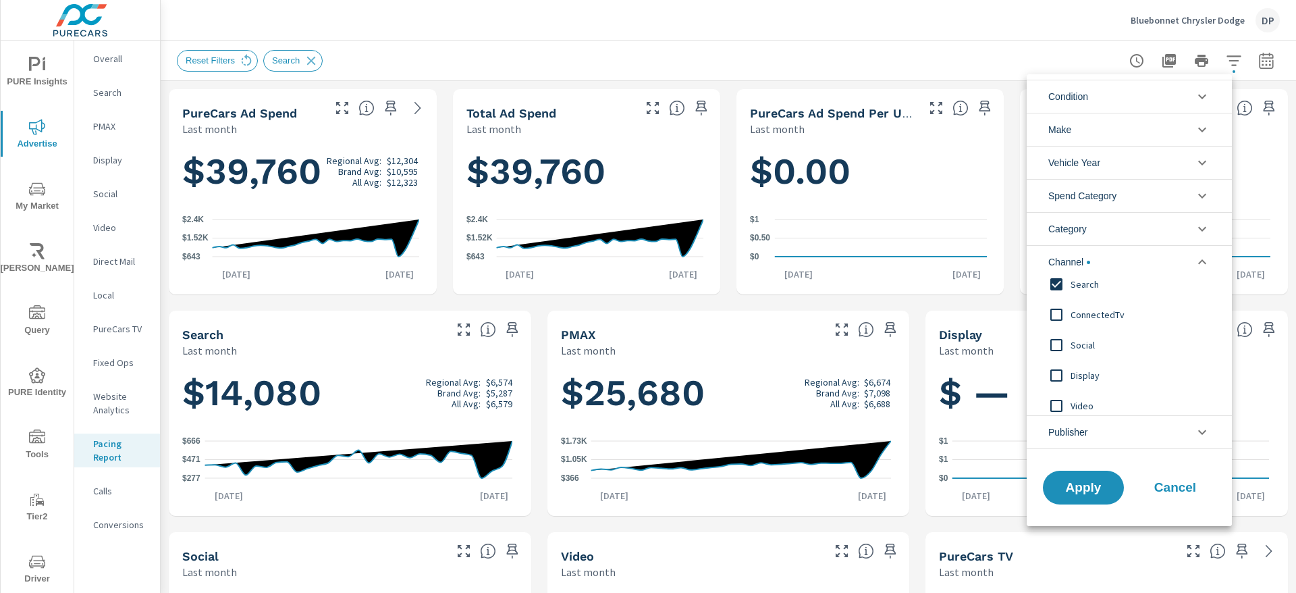
scroll to position [15, 0]
click at [1114, 286] on span "Search" at bounding box center [1144, 279] width 148 height 16
click at [1097, 484] on span "Apply" at bounding box center [1083, 487] width 55 height 13
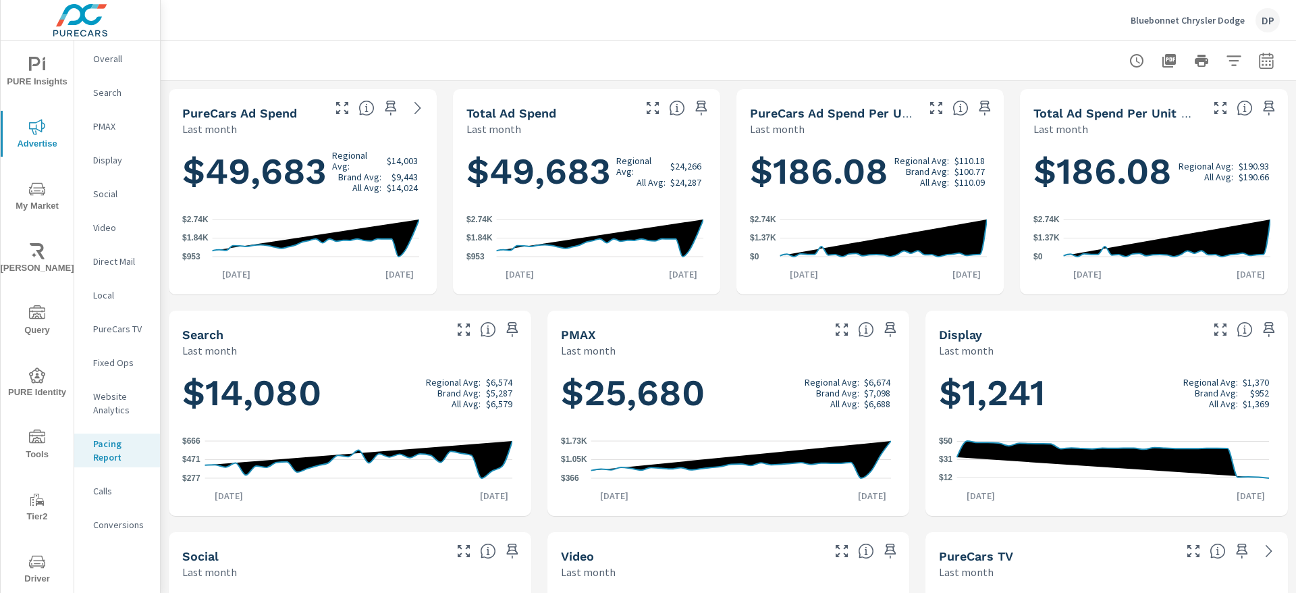
click at [106, 44] on nav "Overall Search PMAX Display Social Video Direct Mail Local PureCars TV Fixed Op…" at bounding box center [117, 296] width 86 height 513
click at [107, 52] on p "Overall" at bounding box center [121, 58] width 56 height 13
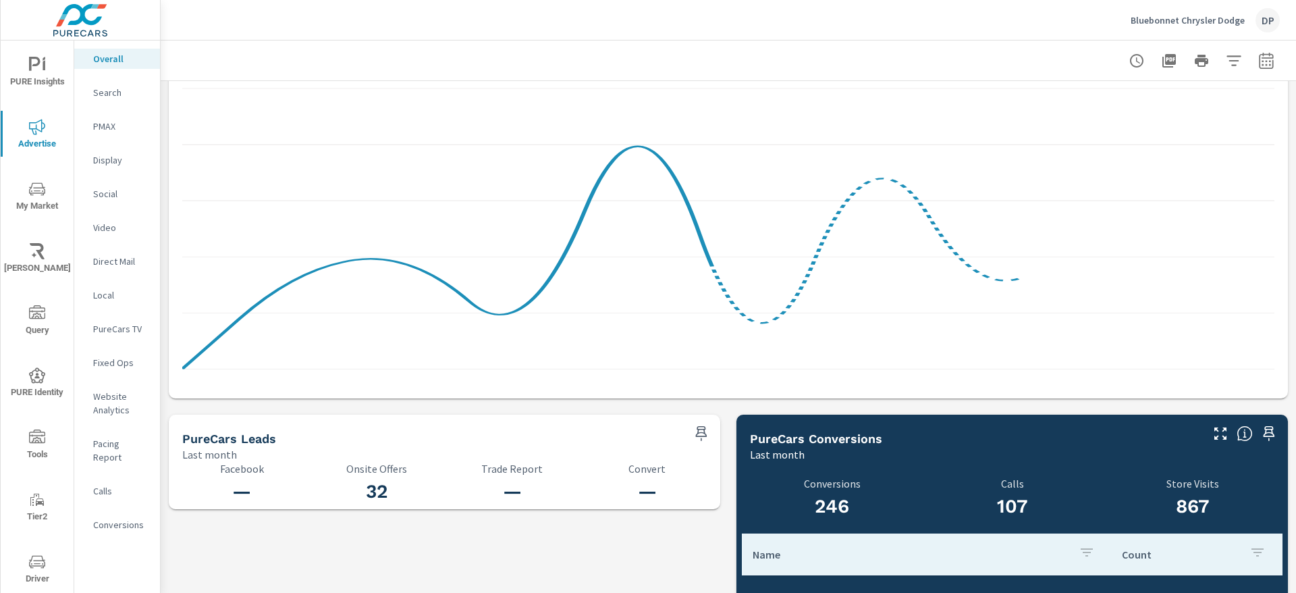
scroll to position [1215, 0]
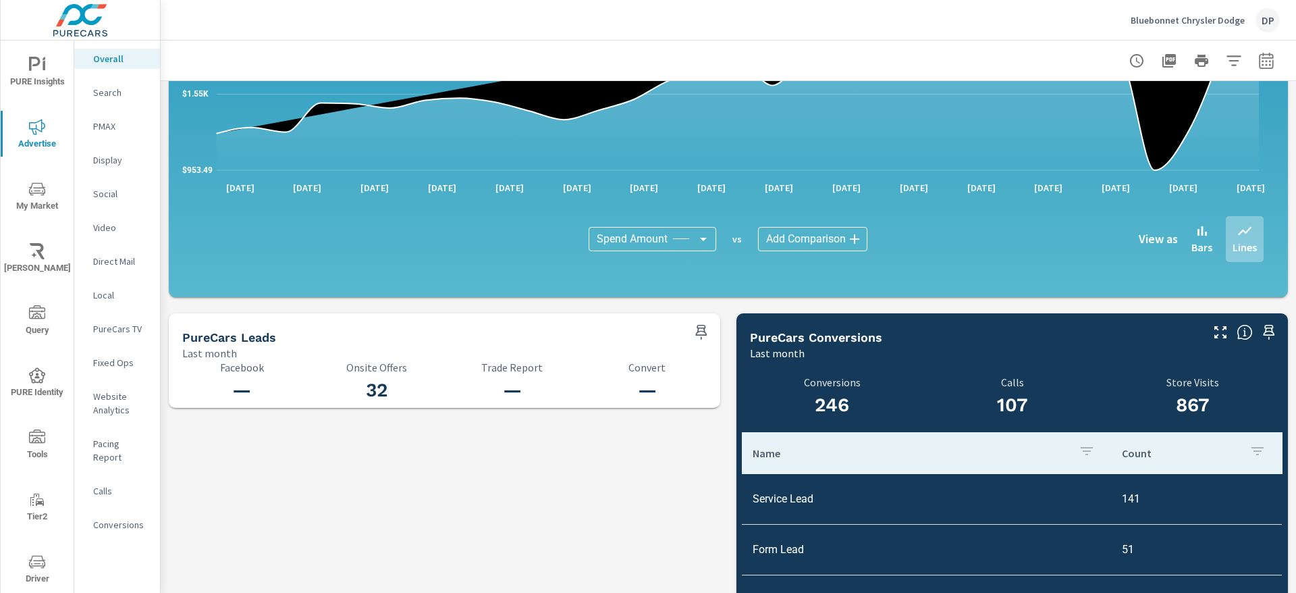
click at [40, 186] on icon "nav menu" at bounding box center [37, 188] width 16 height 13
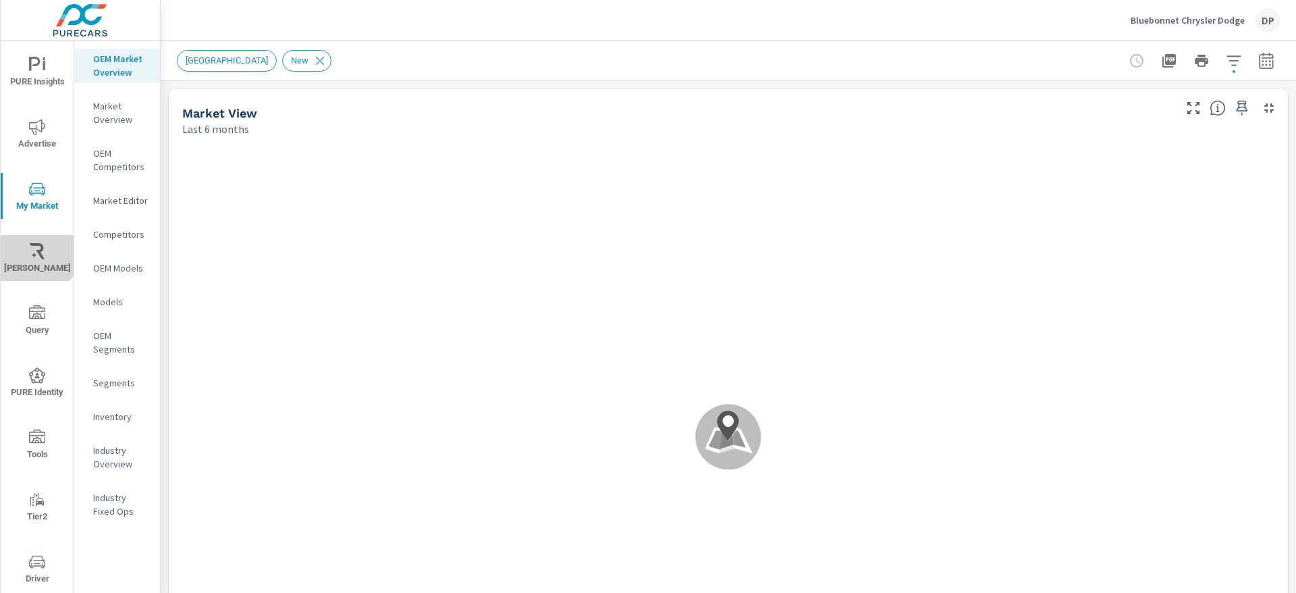
click at [20, 235] on button "[PERSON_NAME]" at bounding box center [37, 258] width 73 height 46
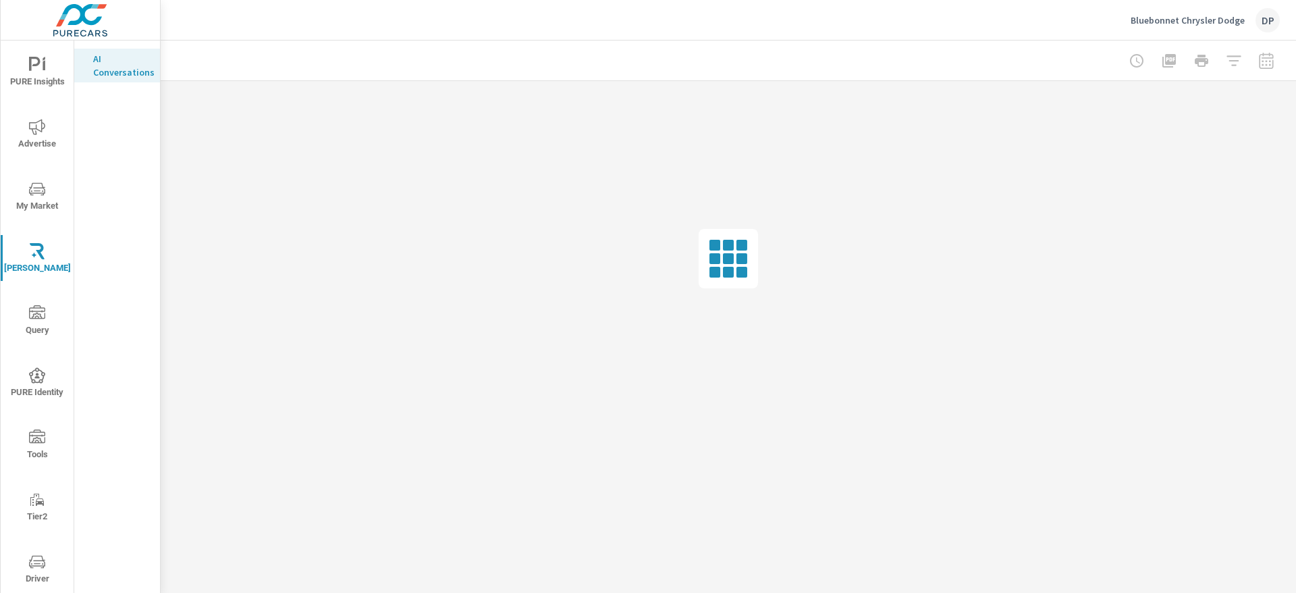
click at [13, 306] on span "Query" at bounding box center [37, 321] width 65 height 33
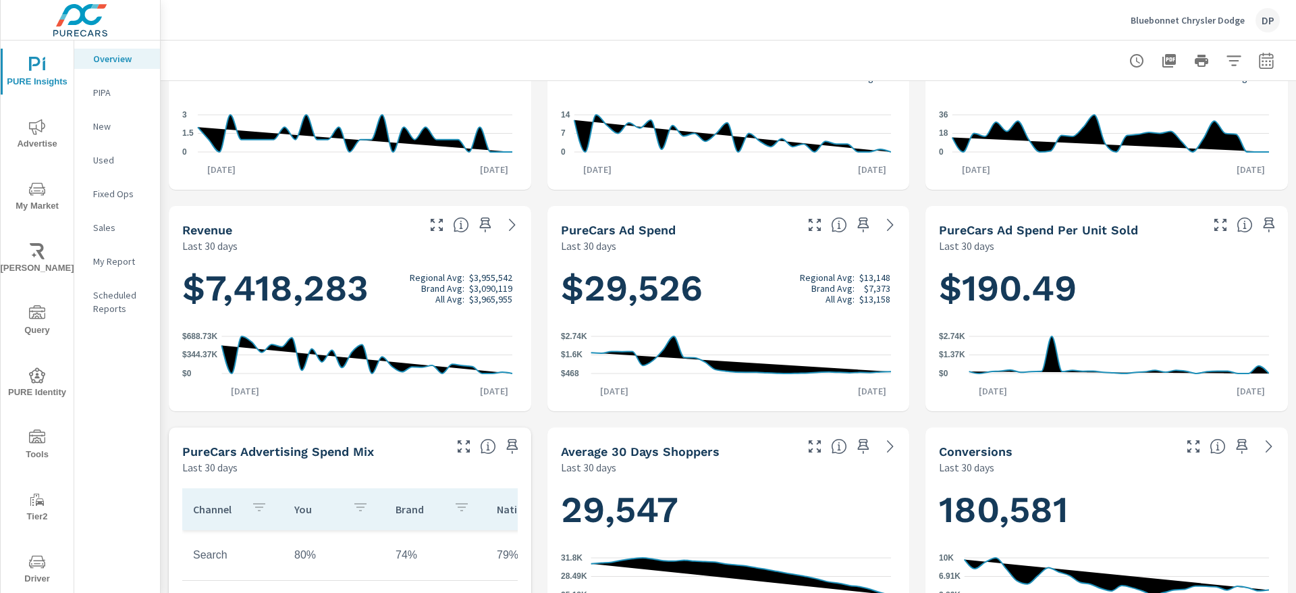
scroll to position [304, 0]
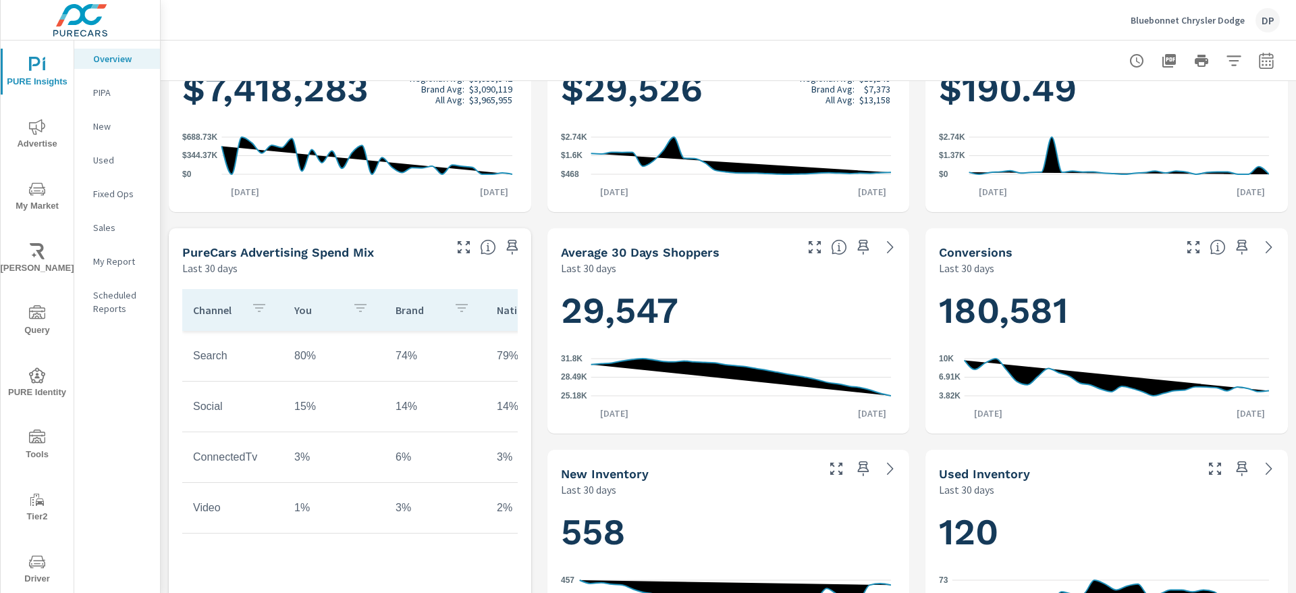
click at [119, 227] on p "Sales" at bounding box center [121, 227] width 56 height 13
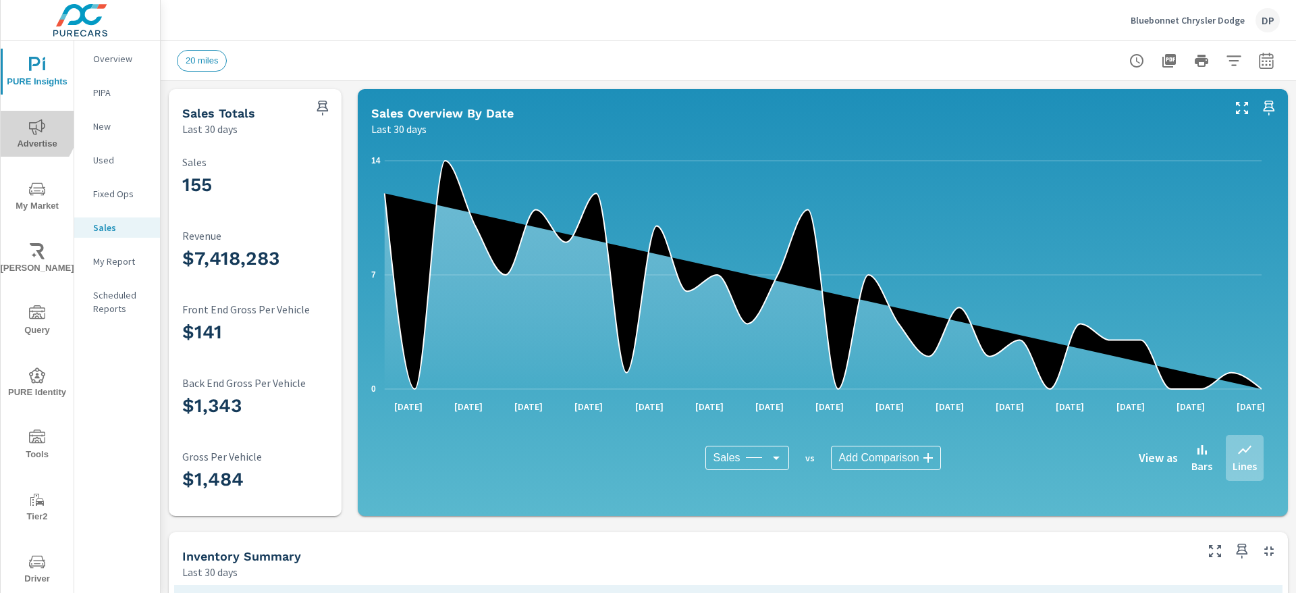
click at [15, 124] on span "Advertise" at bounding box center [37, 135] width 65 height 33
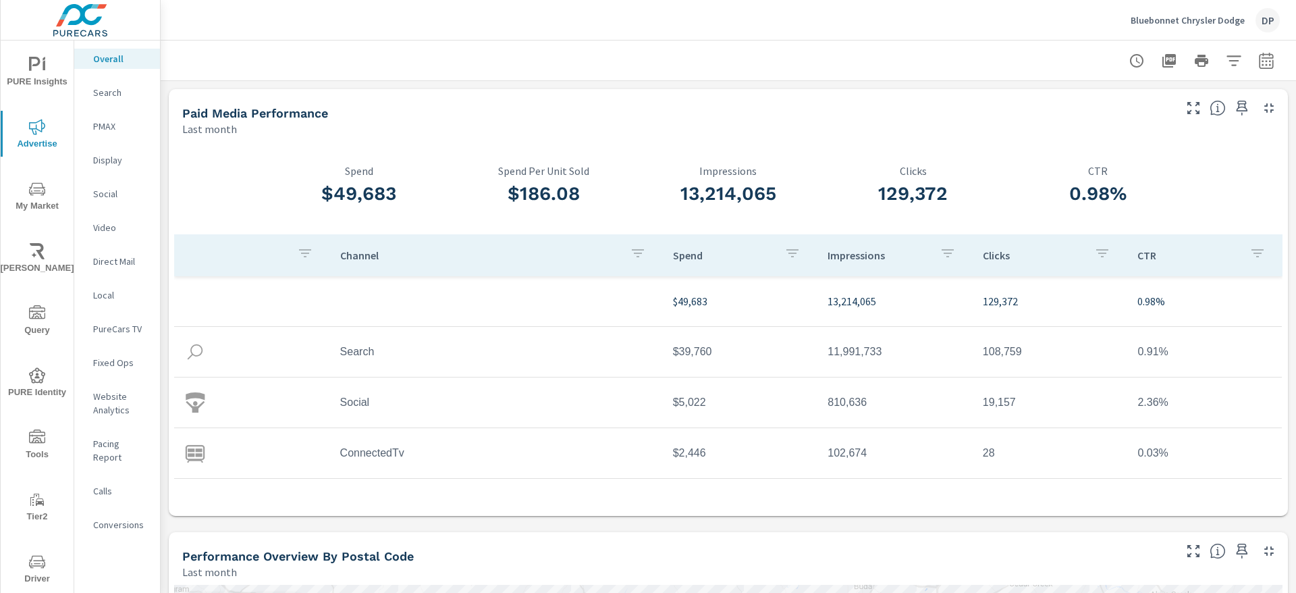
click at [18, 181] on span "My Market" at bounding box center [37, 197] width 65 height 33
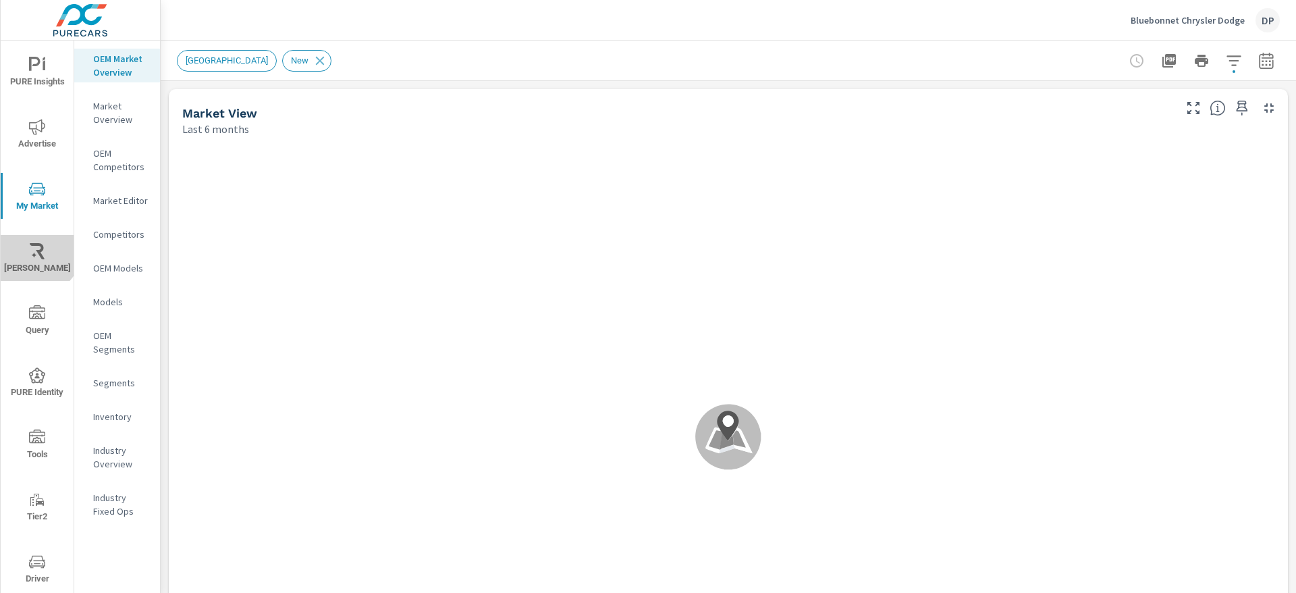
click at [29, 245] on icon "nav menu" at bounding box center [37, 251] width 16 height 16
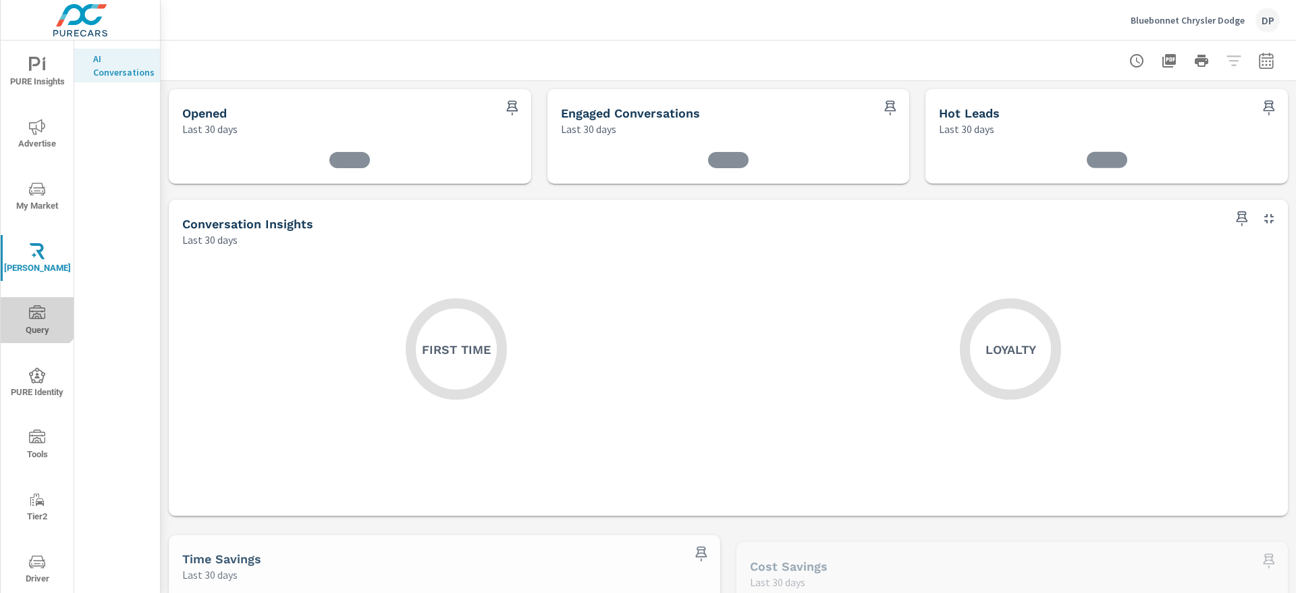
click at [31, 303] on button "Query" at bounding box center [37, 320] width 73 height 46
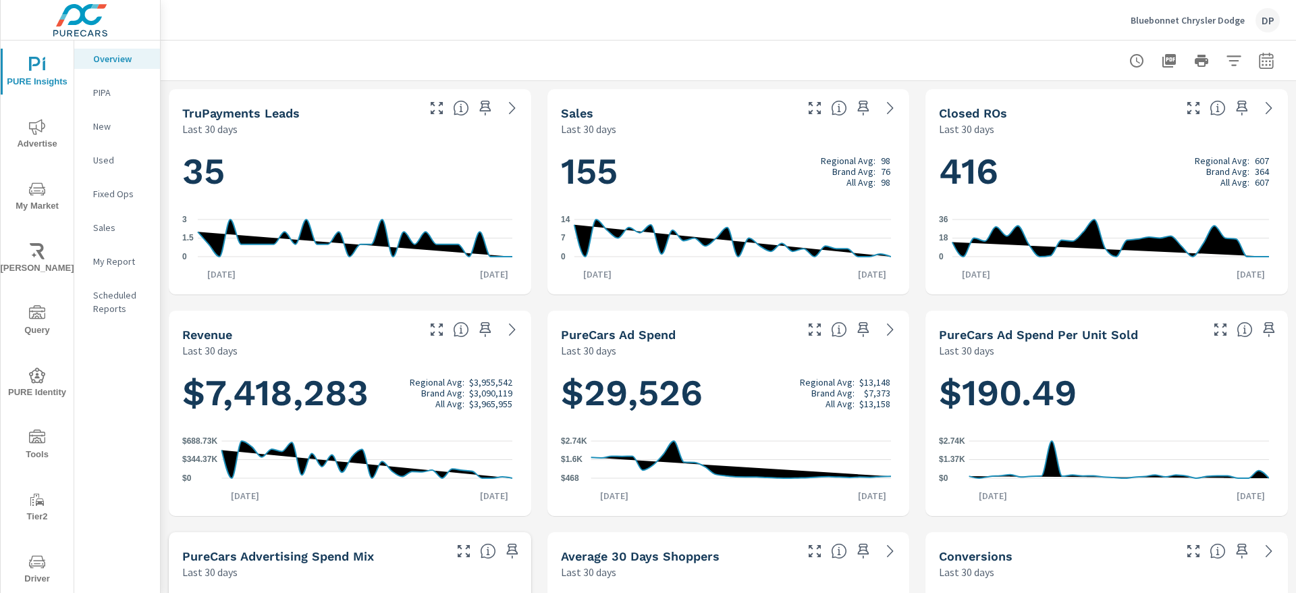
scroll to position [101, 0]
click at [117, 93] on p "PIPA" at bounding box center [121, 92] width 56 height 13
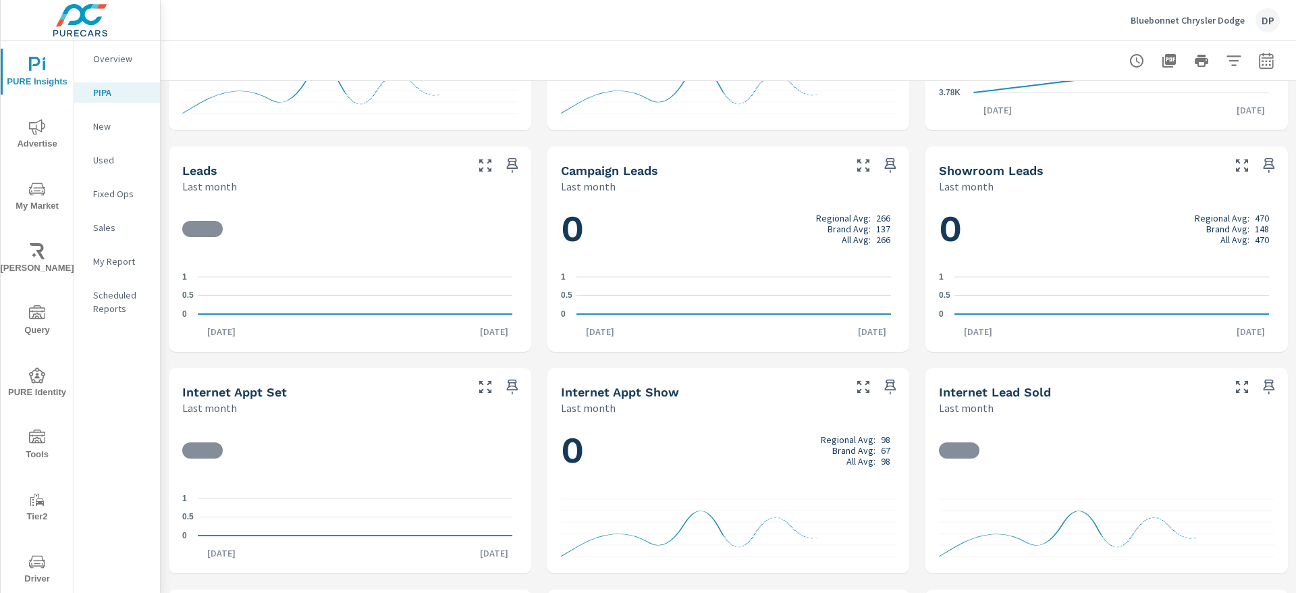
scroll to position [607, 0]
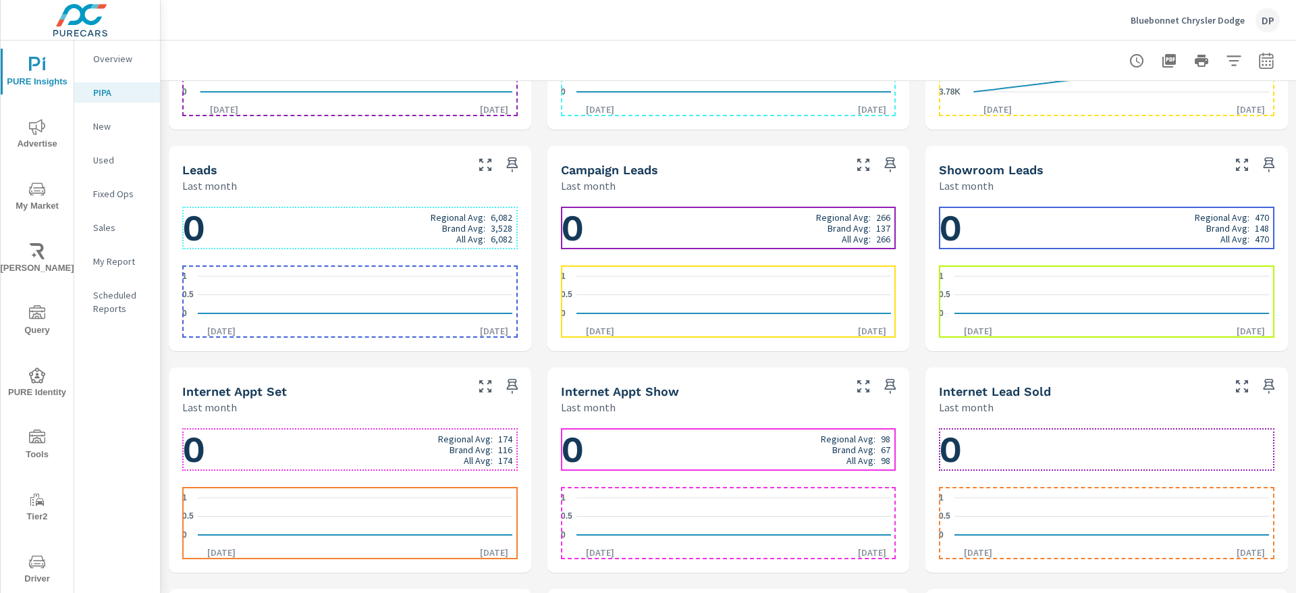
click at [313, 230] on h1 "0 Regional Avg: 6,082 Brand Avg: 3,528 All Avg: 6,082" at bounding box center [349, 228] width 335 height 46
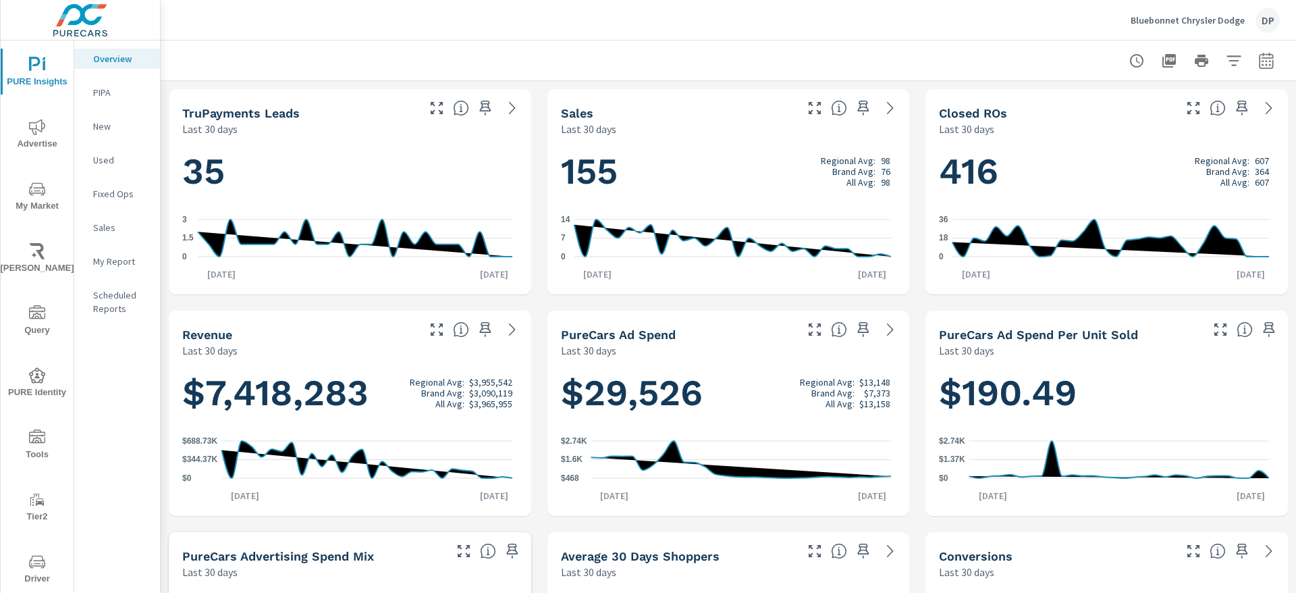
scroll to position [101, 0]
